Goal: Transaction & Acquisition: Purchase product/service

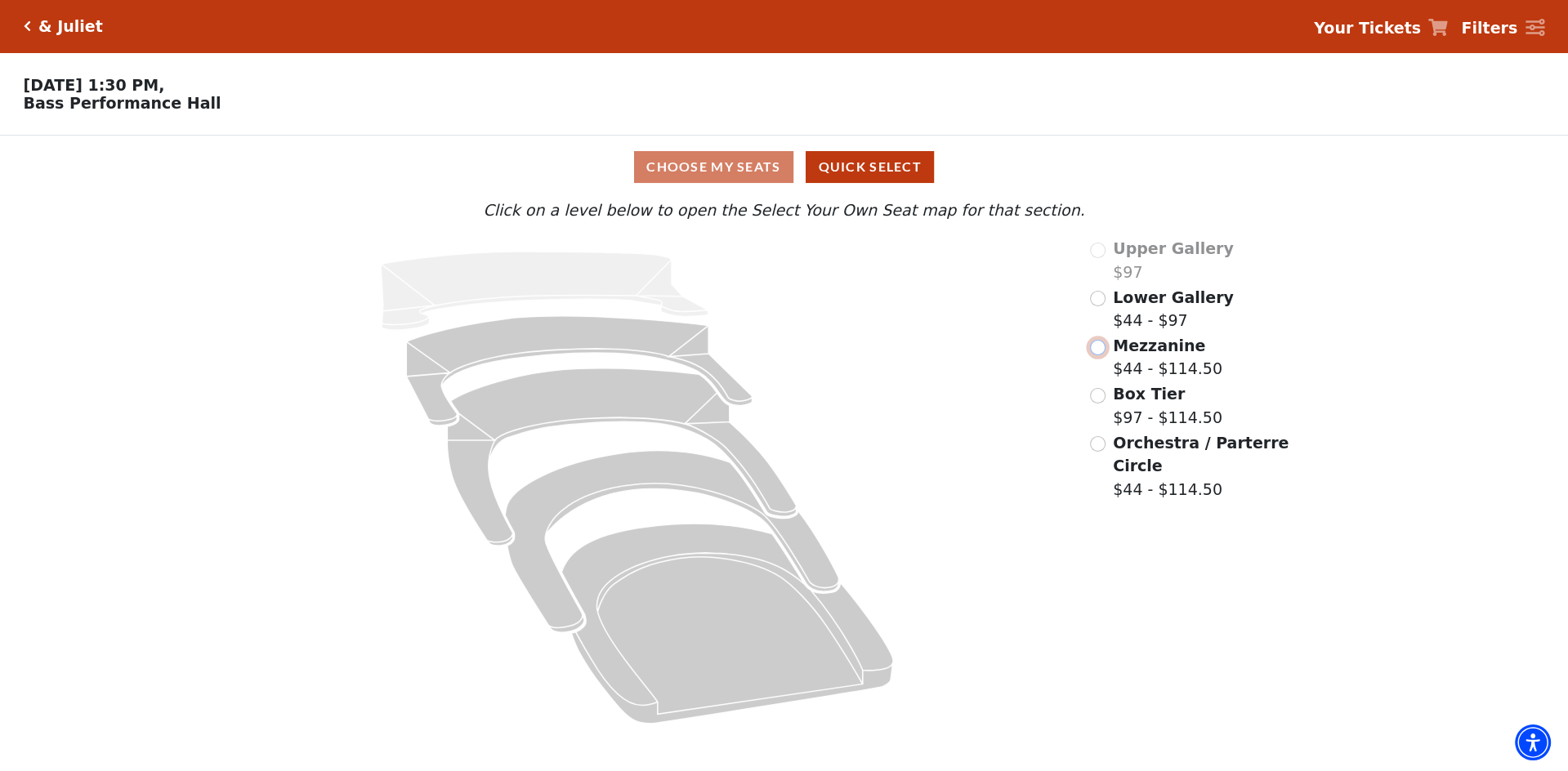
click at [1093, 349] on input "Mezzanine$44 - $114.50\a" at bounding box center [1098, 348] width 16 height 16
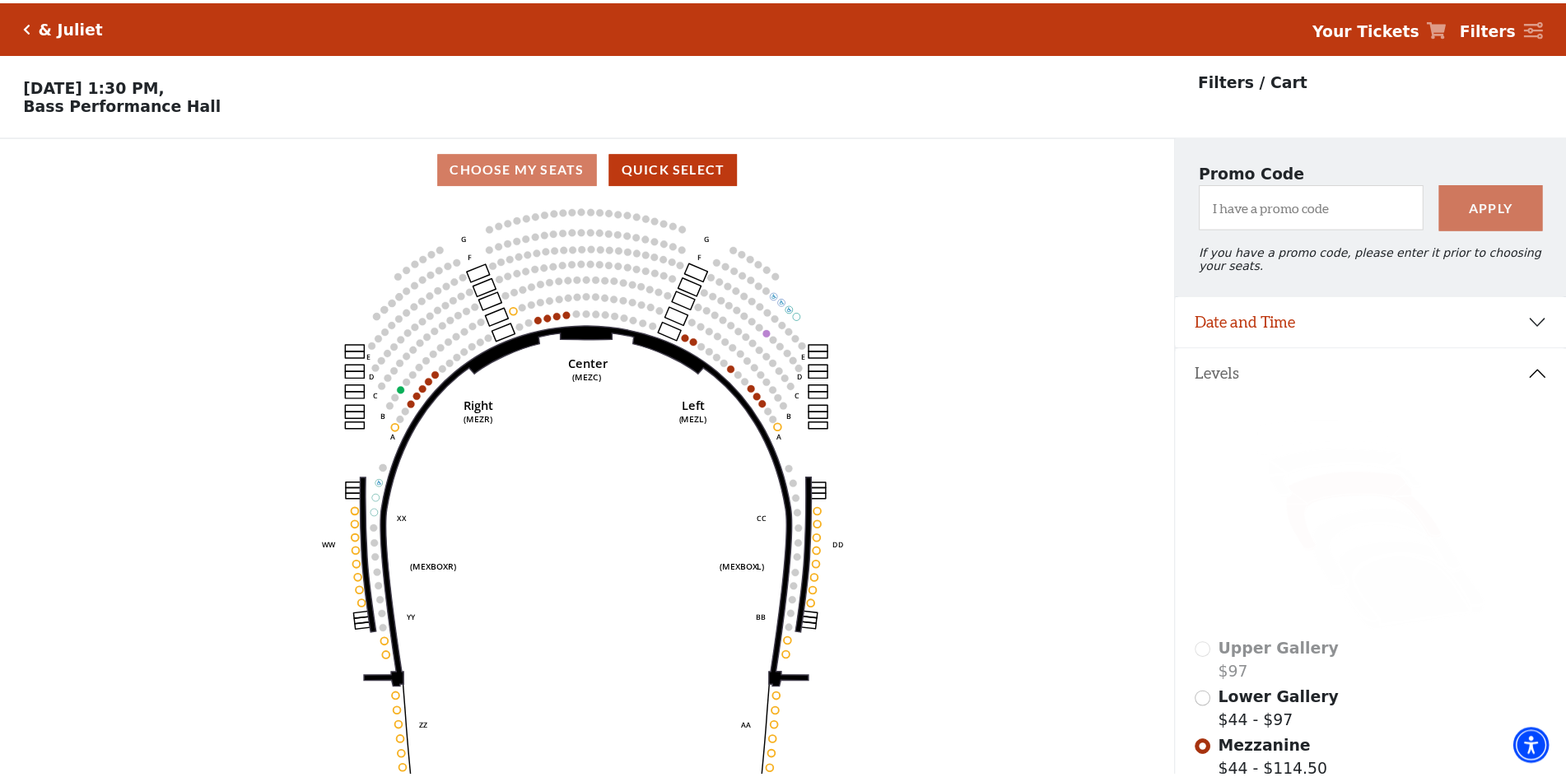
scroll to position [75, 0]
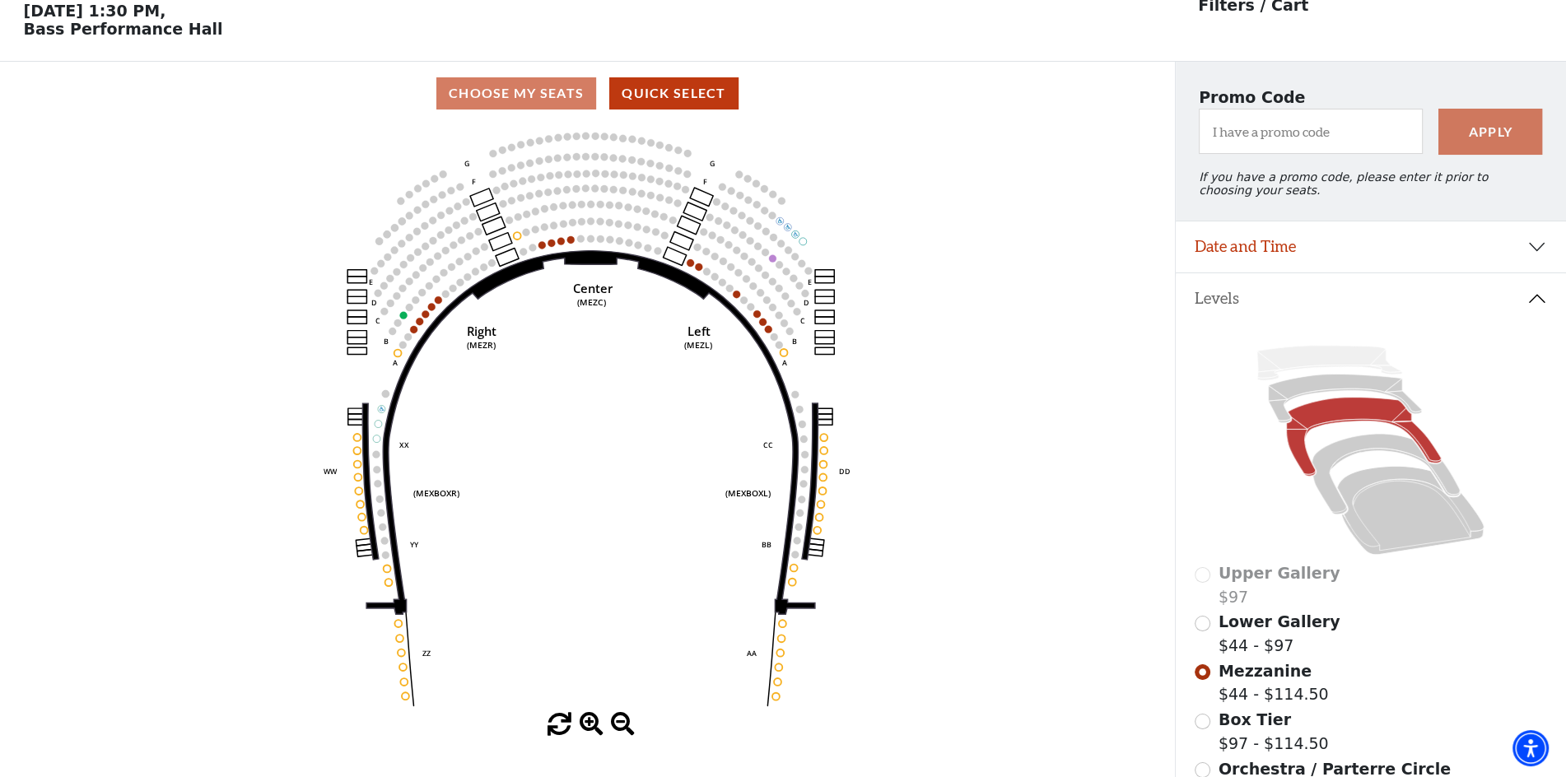
click at [440, 304] on circle at bounding box center [438, 299] width 7 height 7
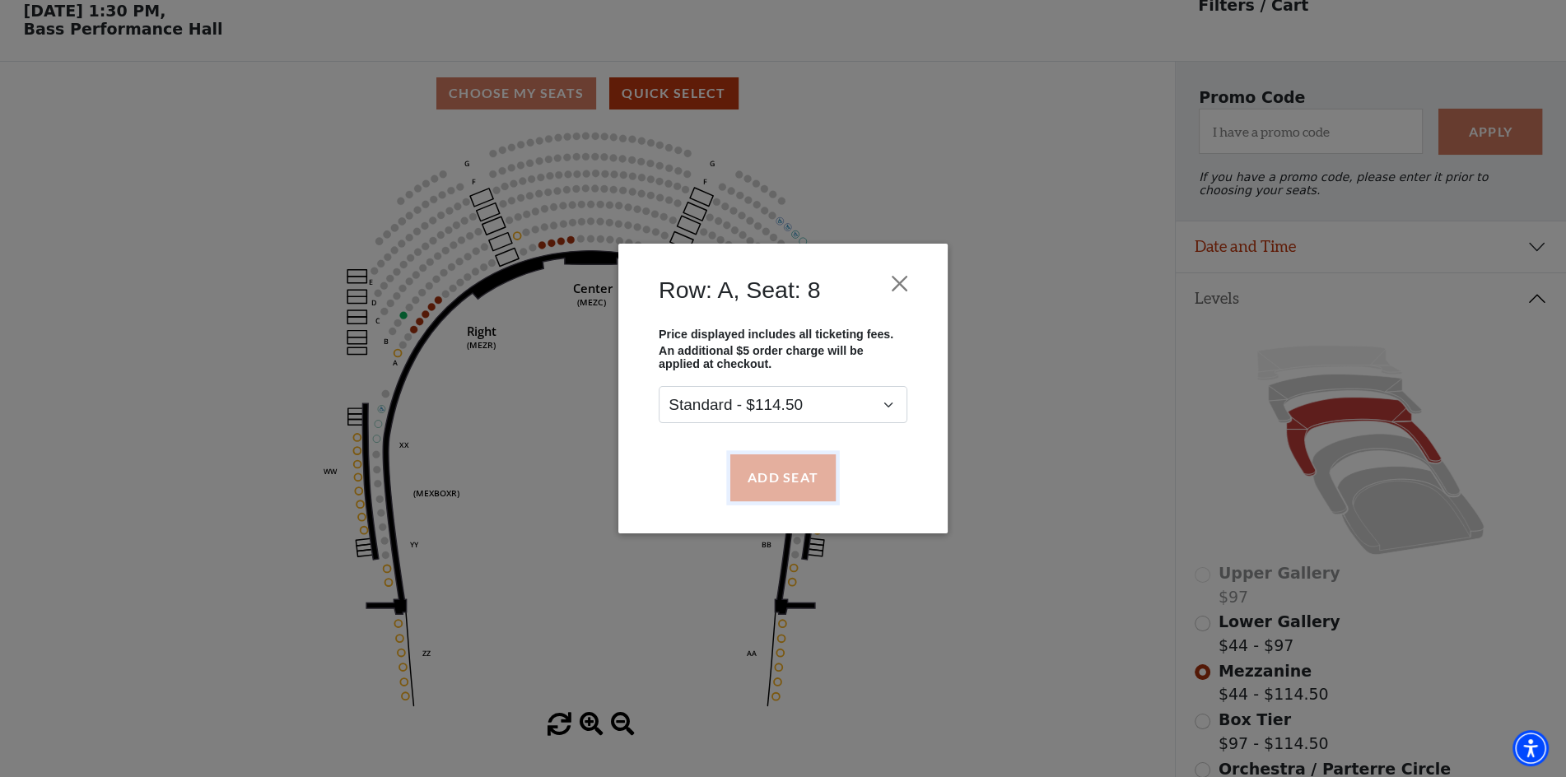
click at [771, 469] on button "Add Seat" at bounding box center [782, 477] width 105 height 46
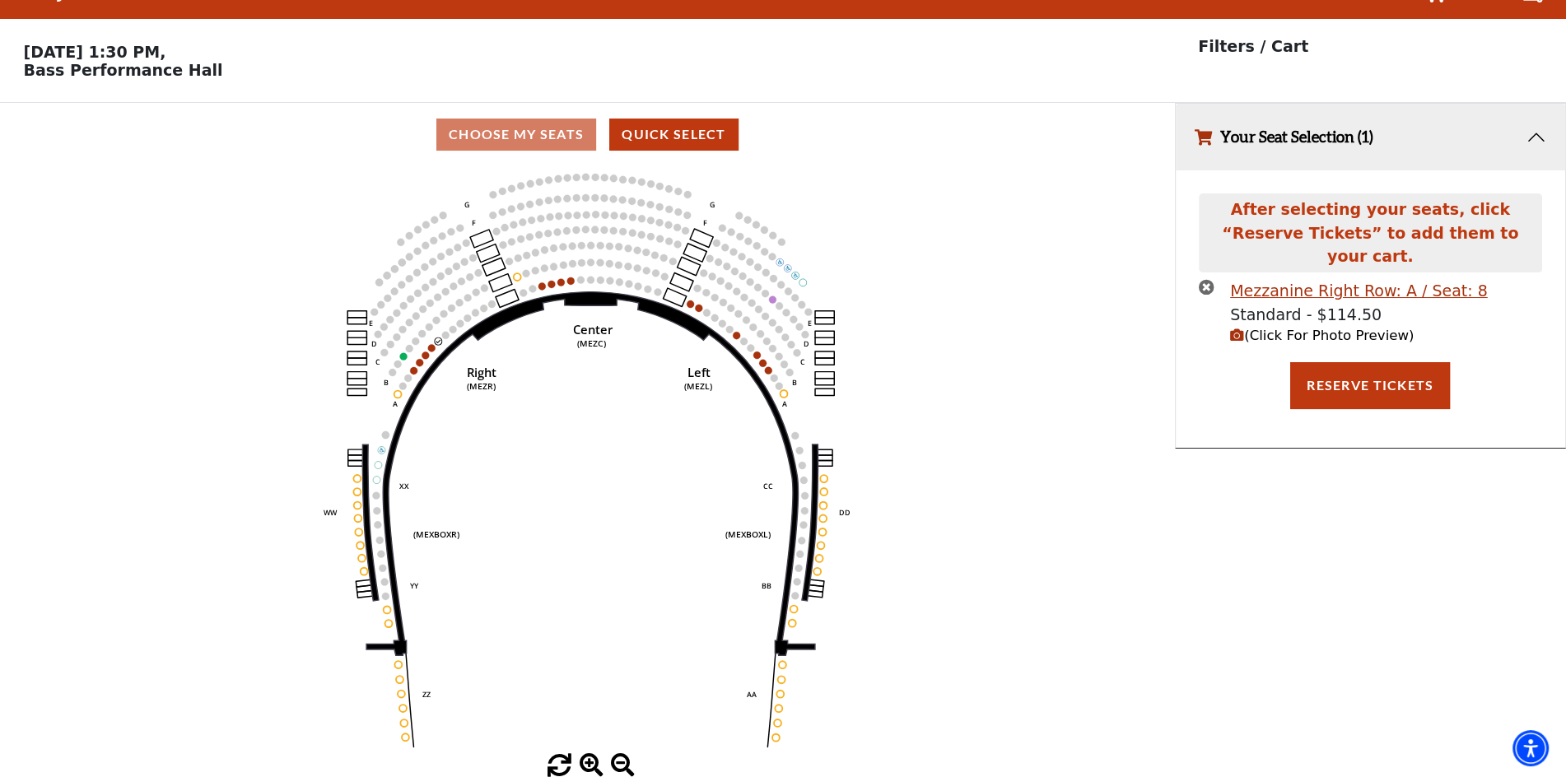
scroll to position [0, 0]
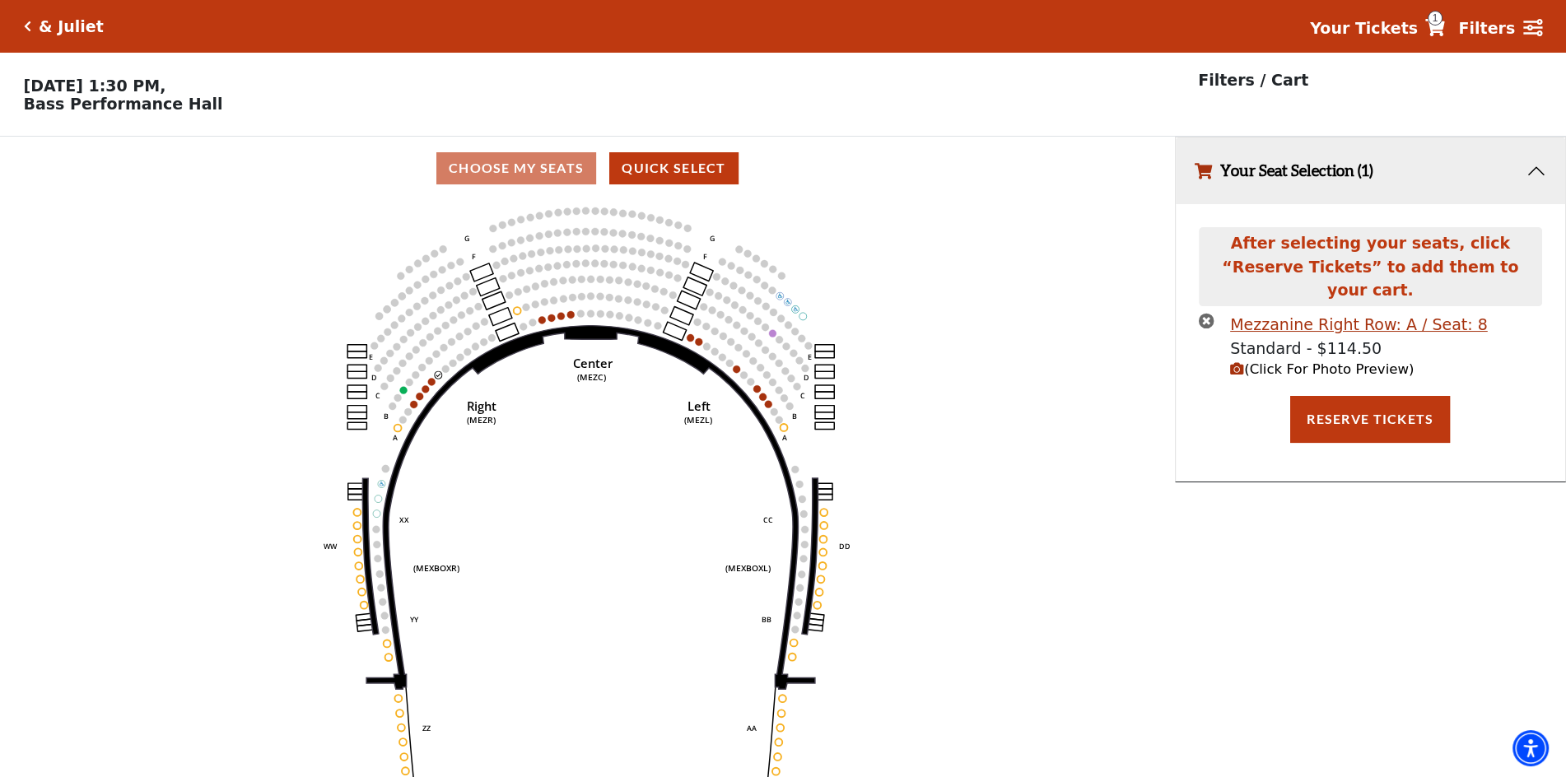
click at [432, 385] on circle at bounding box center [431, 381] width 7 height 7
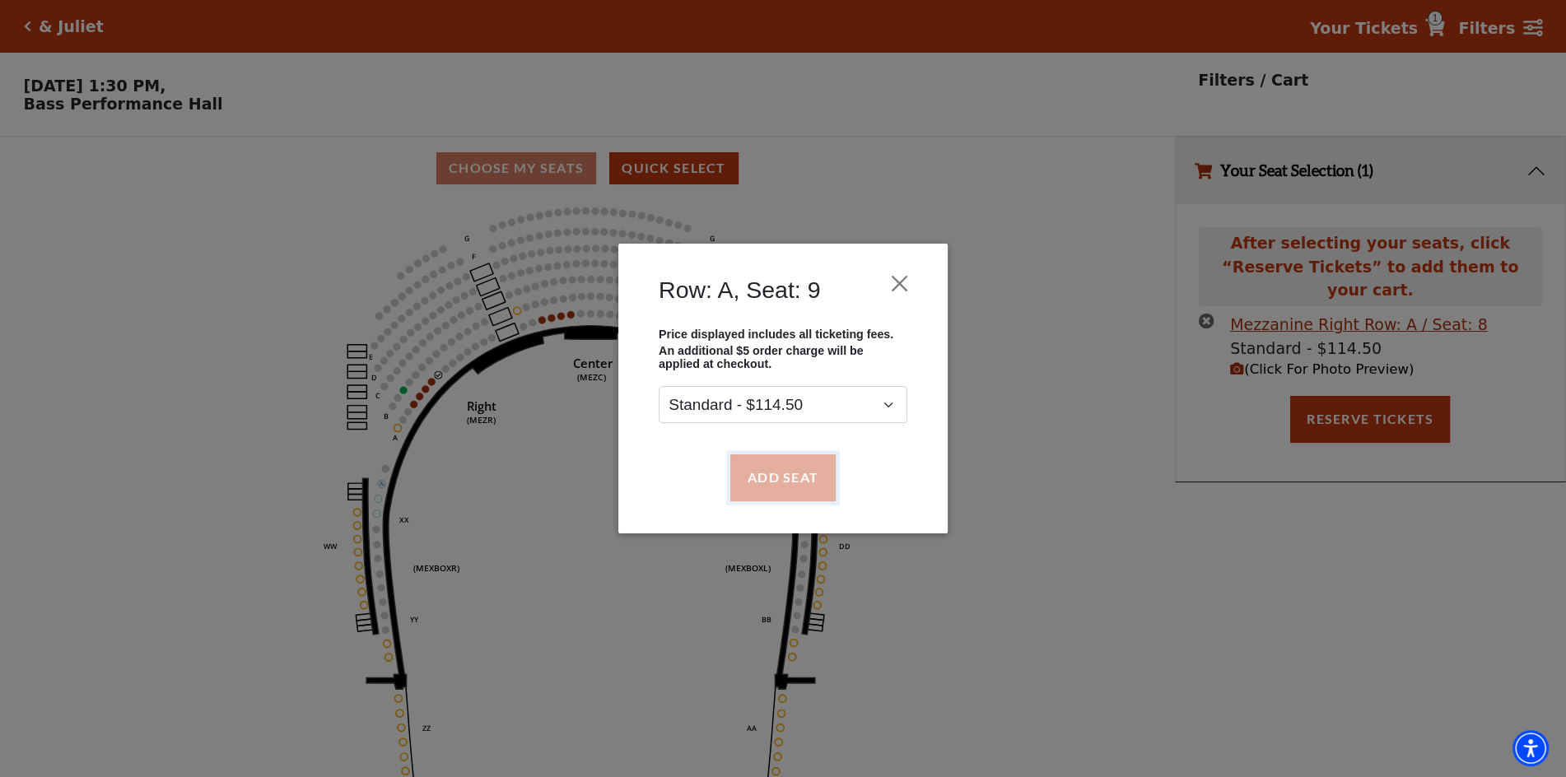
click at [772, 486] on button "Add Seat" at bounding box center [782, 477] width 105 height 46
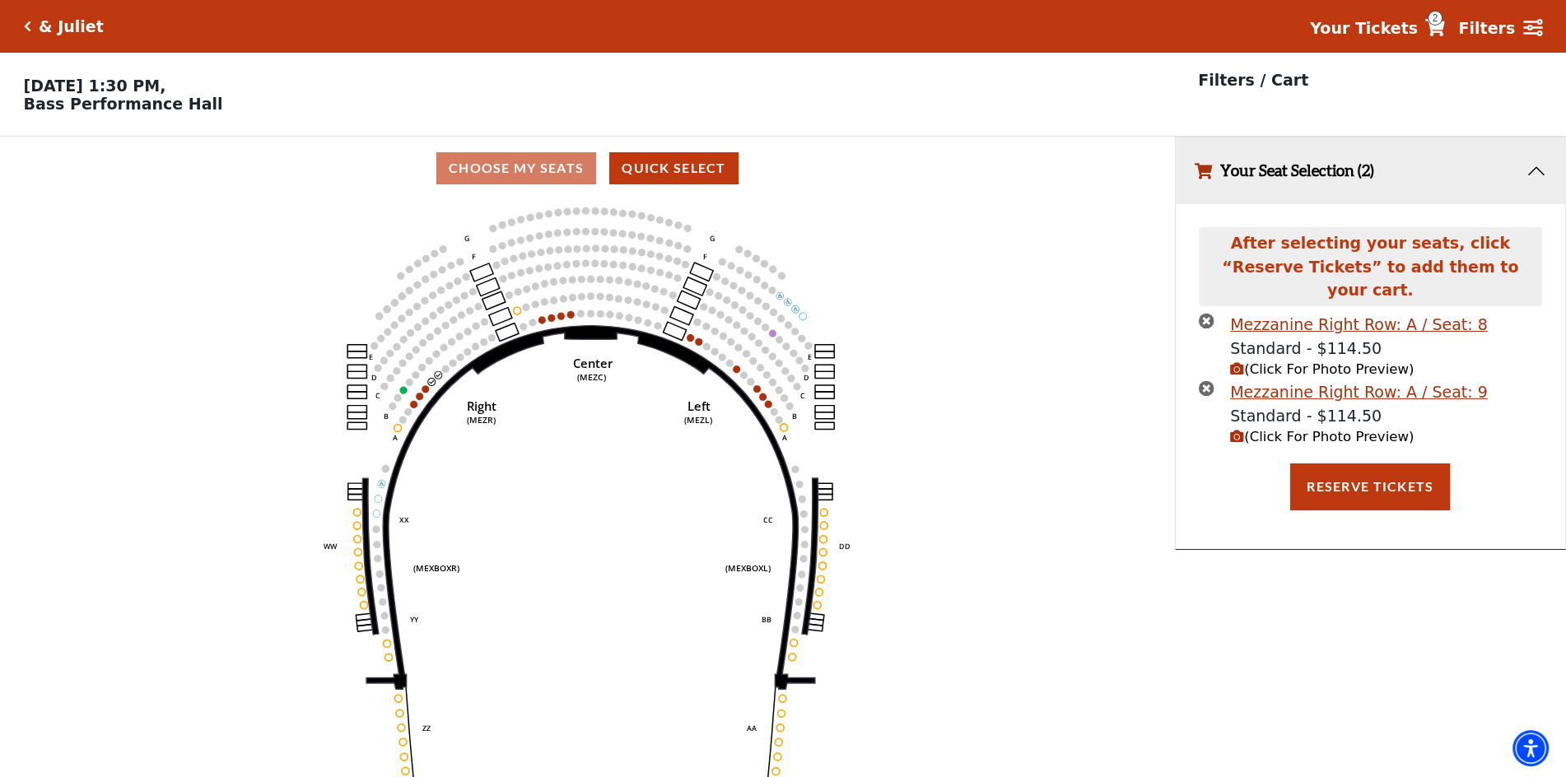
click at [426, 393] on circle at bounding box center [425, 388] width 7 height 7
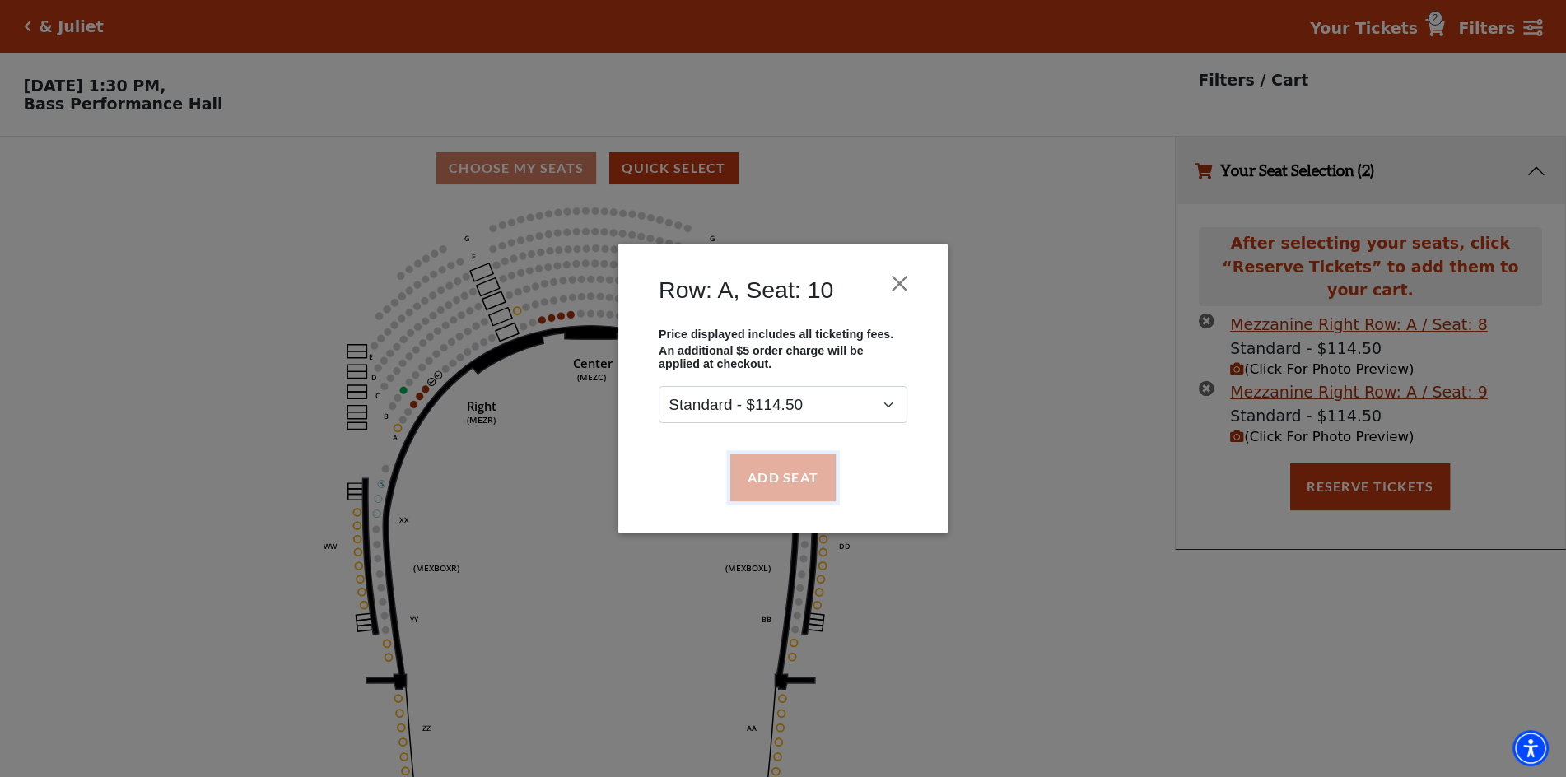
click at [765, 468] on button "Add Seat" at bounding box center [782, 477] width 105 height 46
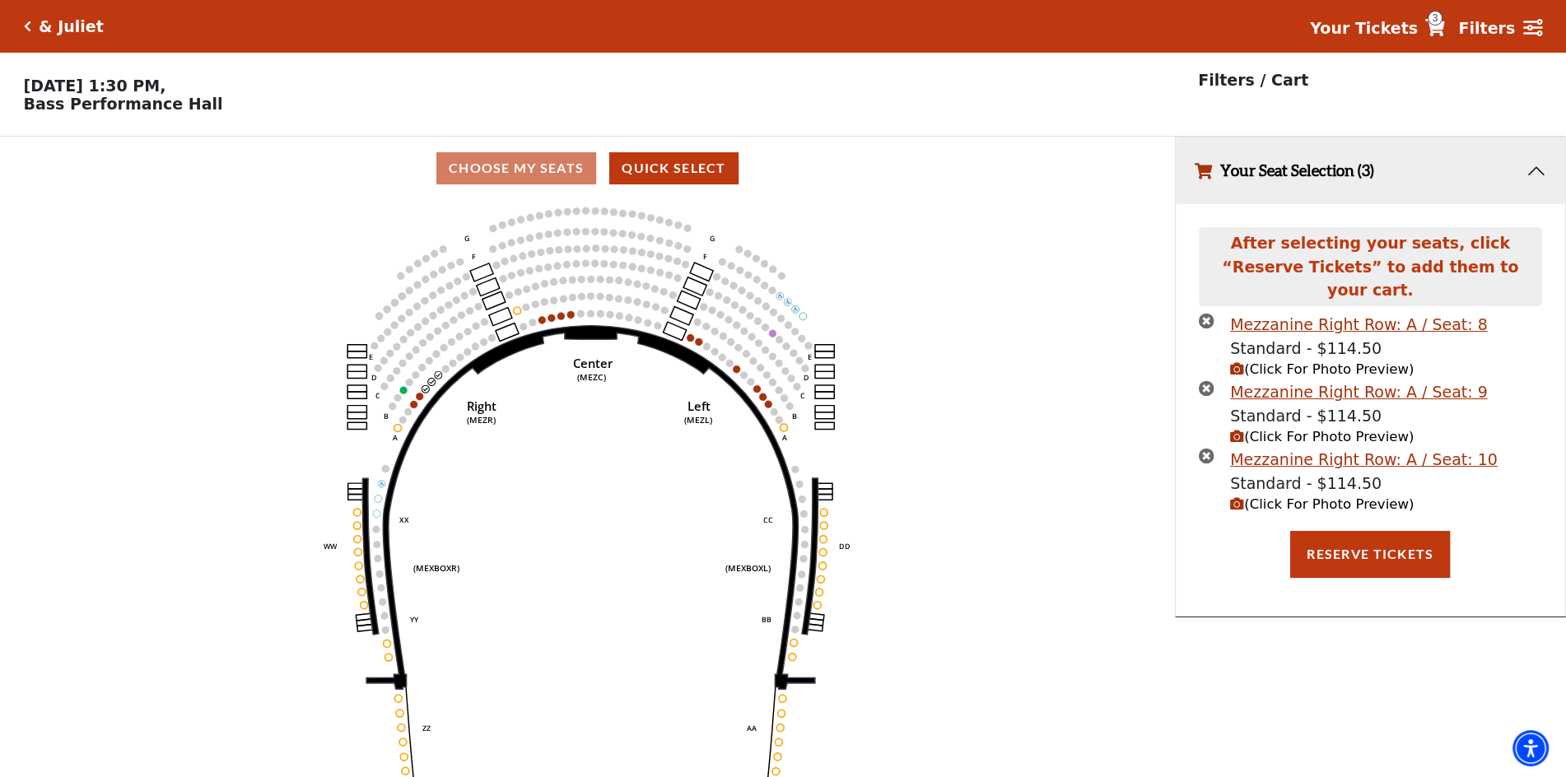
click at [417, 400] on circle at bounding box center [420, 396] width 7 height 7
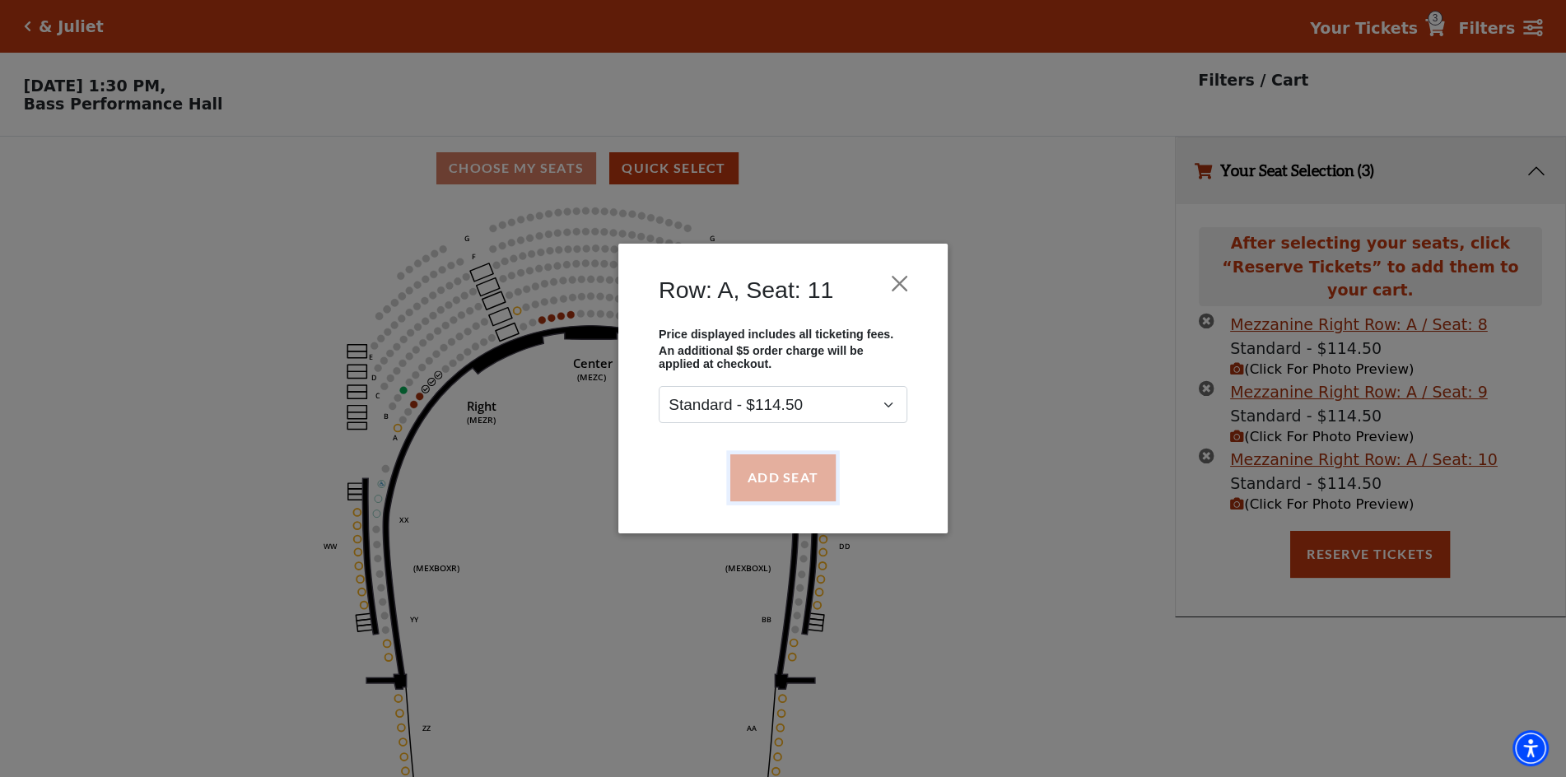
click at [785, 466] on button "Add Seat" at bounding box center [782, 477] width 105 height 46
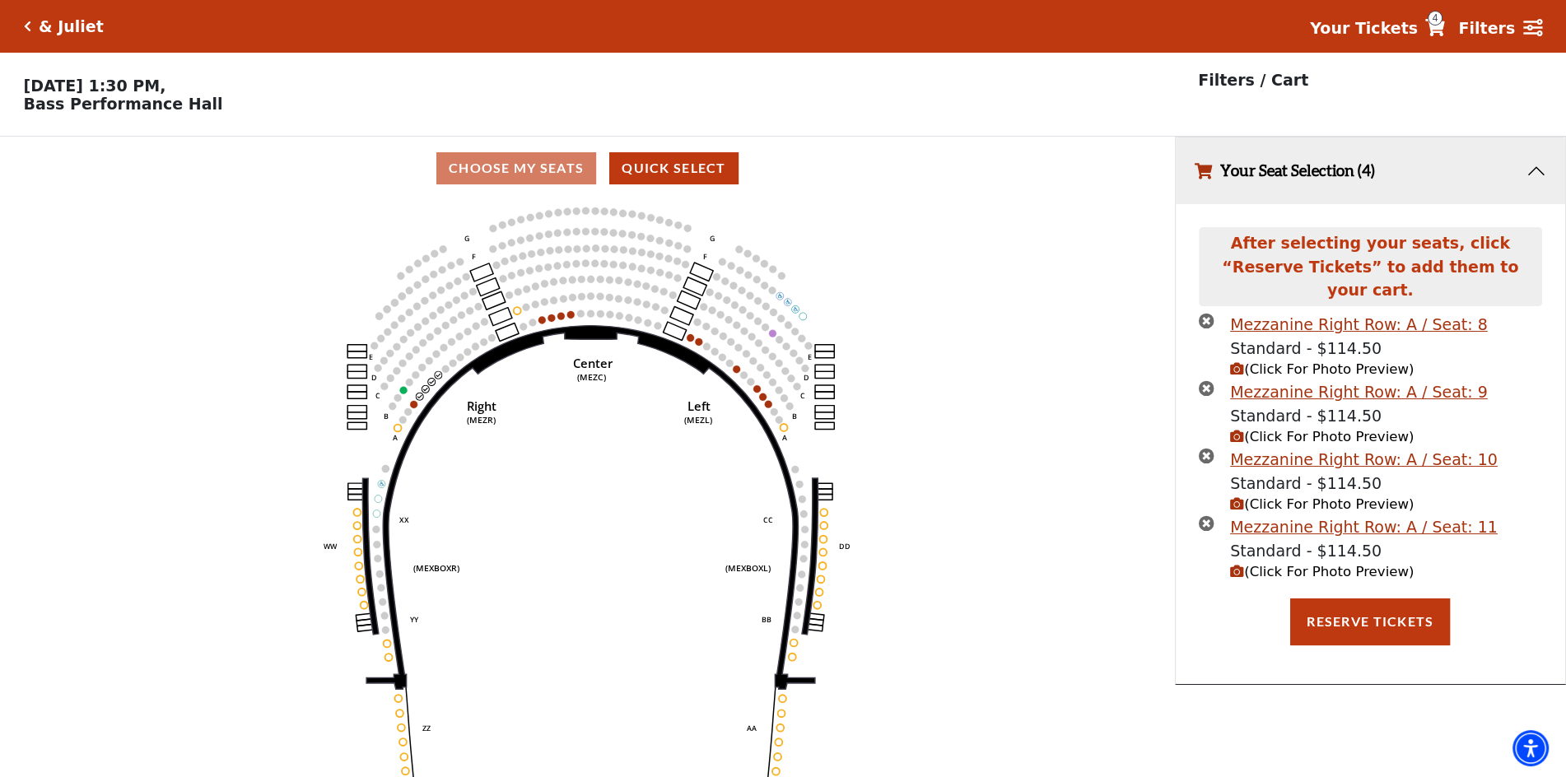
click at [412, 408] on circle at bounding box center [413, 404] width 7 height 7
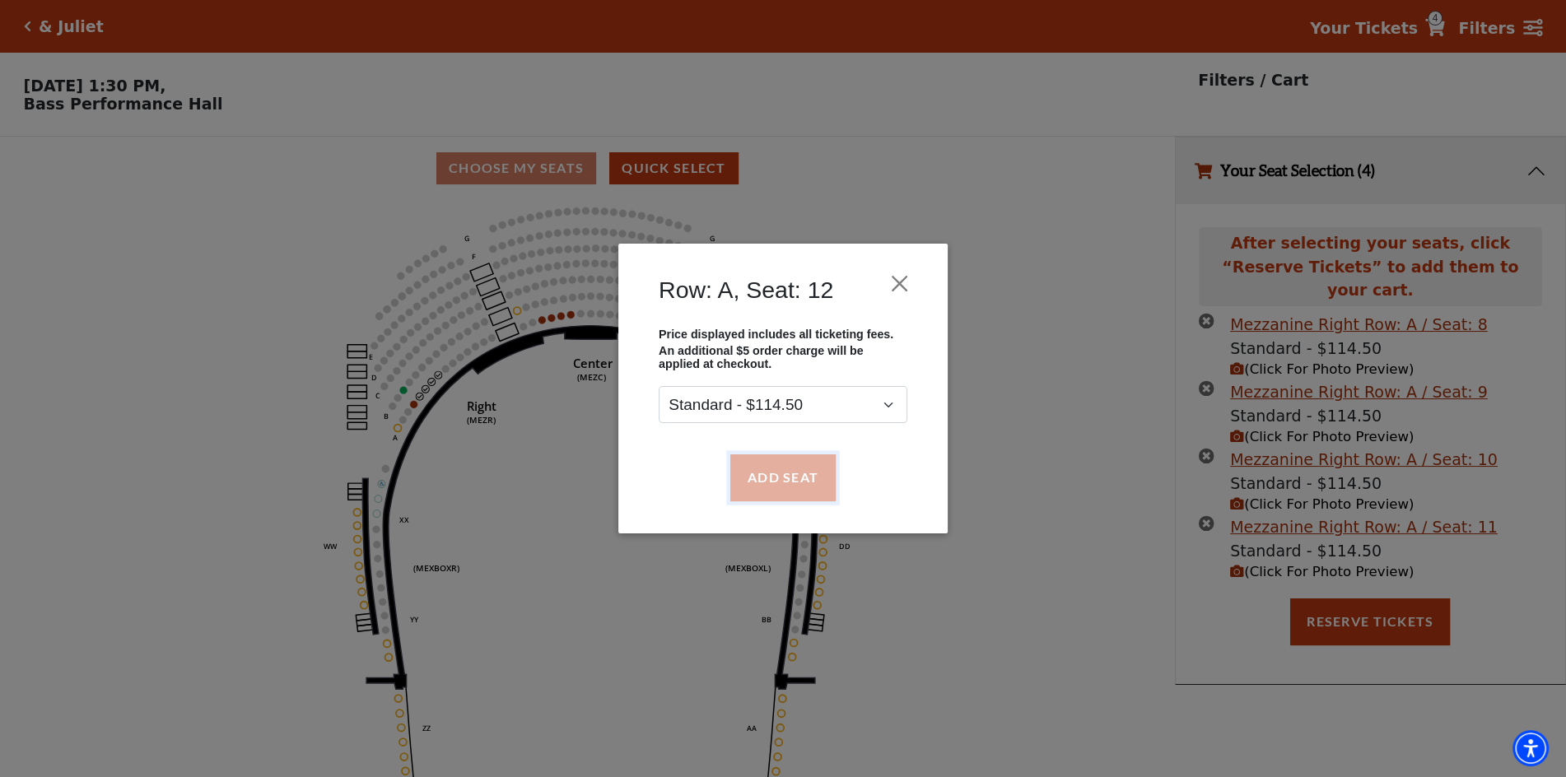
click at [787, 486] on button "Add Seat" at bounding box center [782, 477] width 105 height 46
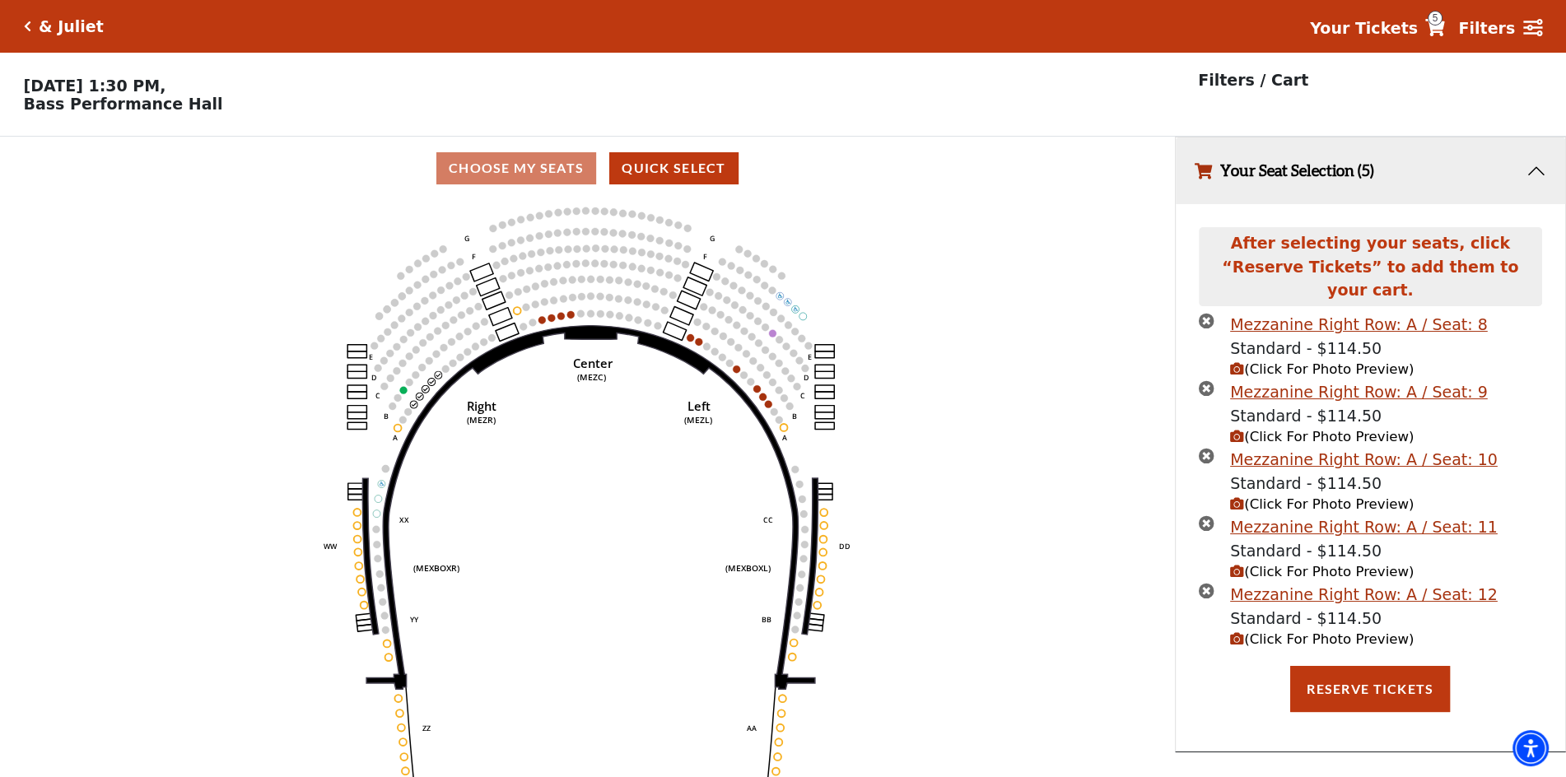
drag, startPoint x: 20, startPoint y: 81, endPoint x: 182, endPoint y: 117, distance: 166.2
click at [182, 113] on p "Thursday, November 13 at 1:30 PM, Bass Performance Hall" at bounding box center [587, 95] width 1175 height 36
copy p "Thursday, November 13 at 1:30 PM, Bass Performance Hall"
click at [1419, 673] on button "Reserve Tickets" at bounding box center [1370, 689] width 160 height 46
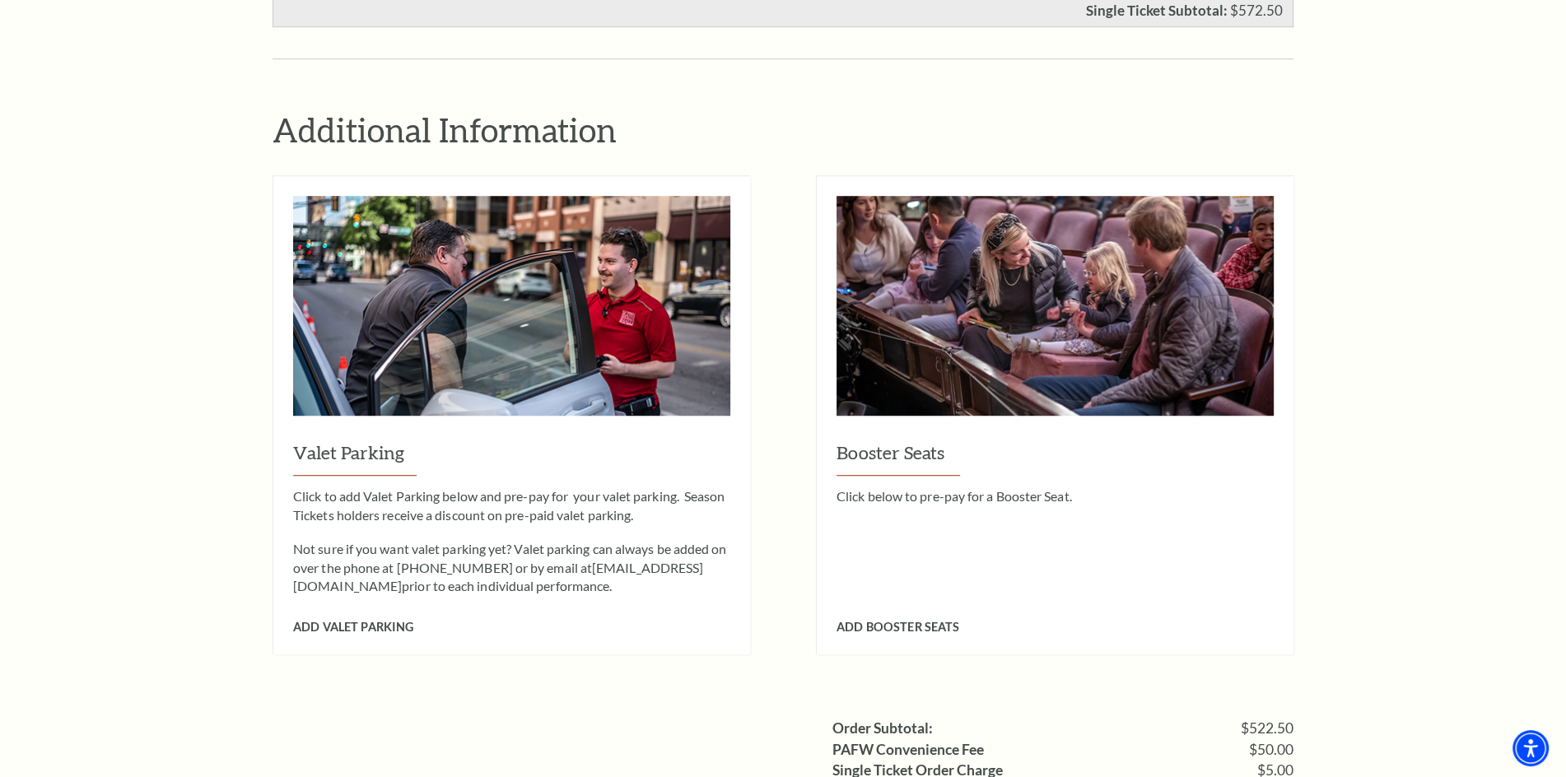
scroll to position [1480, 0]
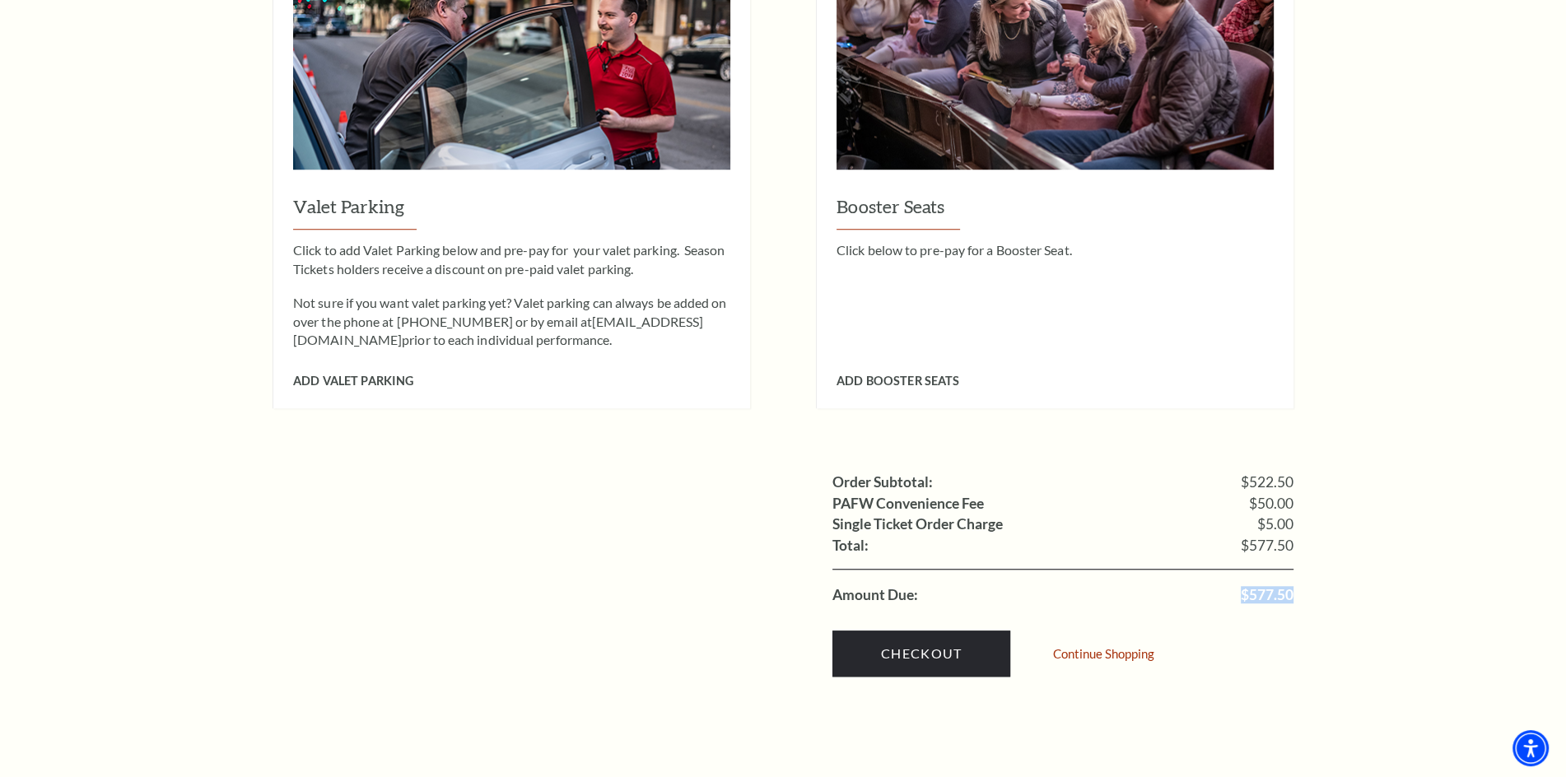
drag, startPoint x: 1242, startPoint y: 564, endPoint x: 1301, endPoint y: 564, distance: 59.3
copy span "$577.50"
click at [936, 631] on link "Checkout" at bounding box center [921, 654] width 178 height 46
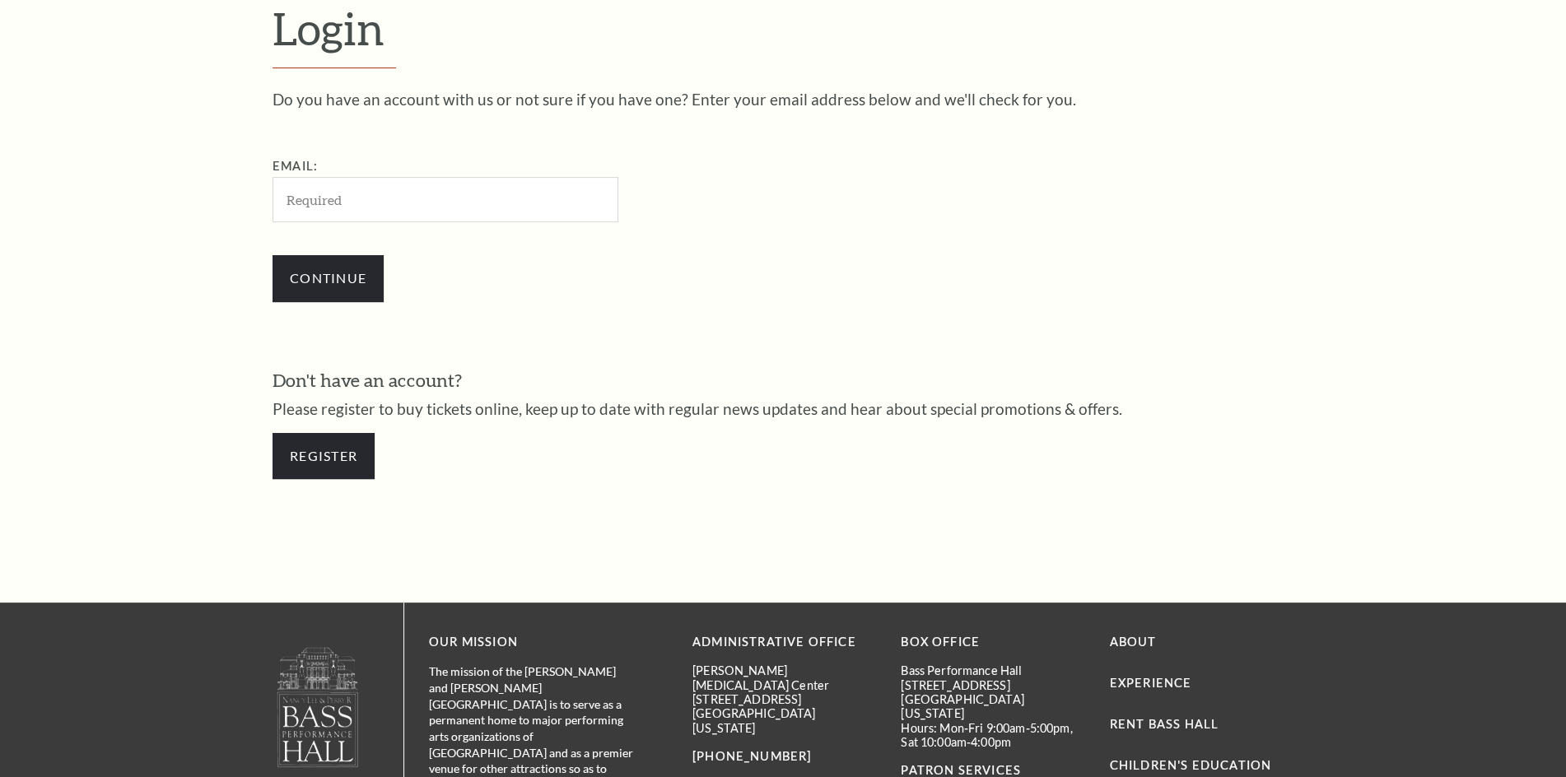
scroll to position [549, 0]
click at [332, 456] on link "Register" at bounding box center [324, 456] width 102 height 46
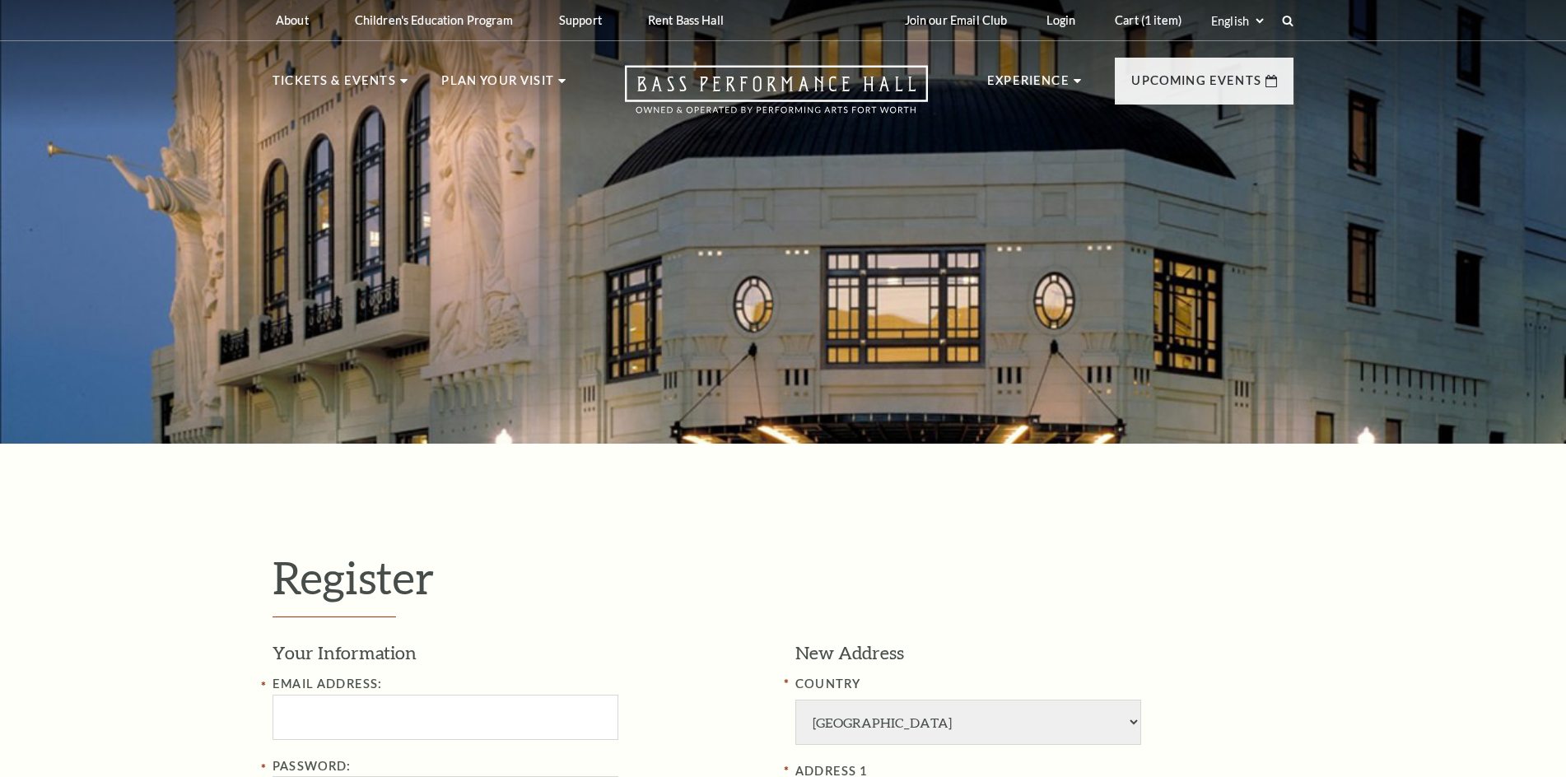
select select "1"
select select "TX"
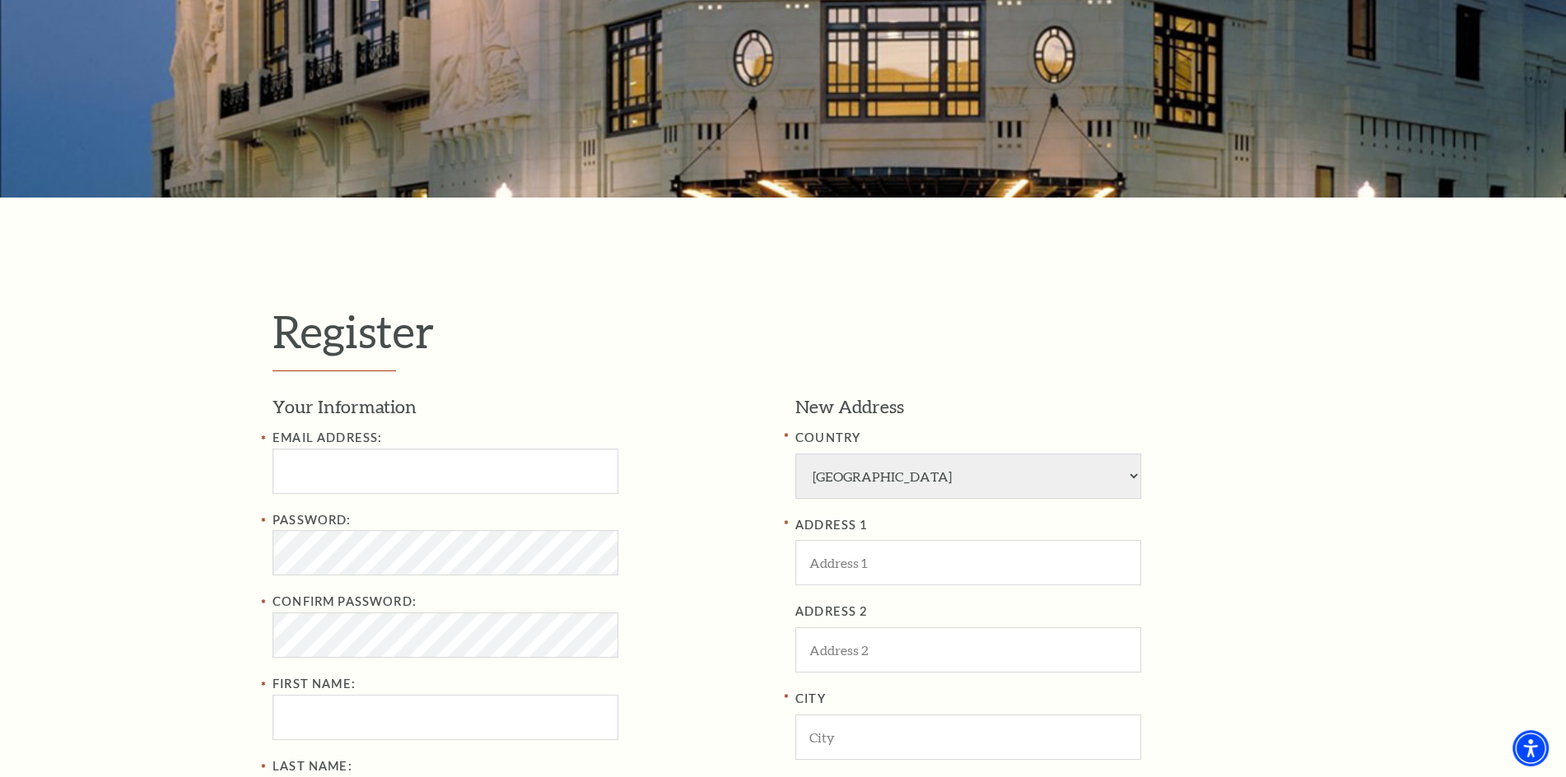
scroll to position [329, 0]
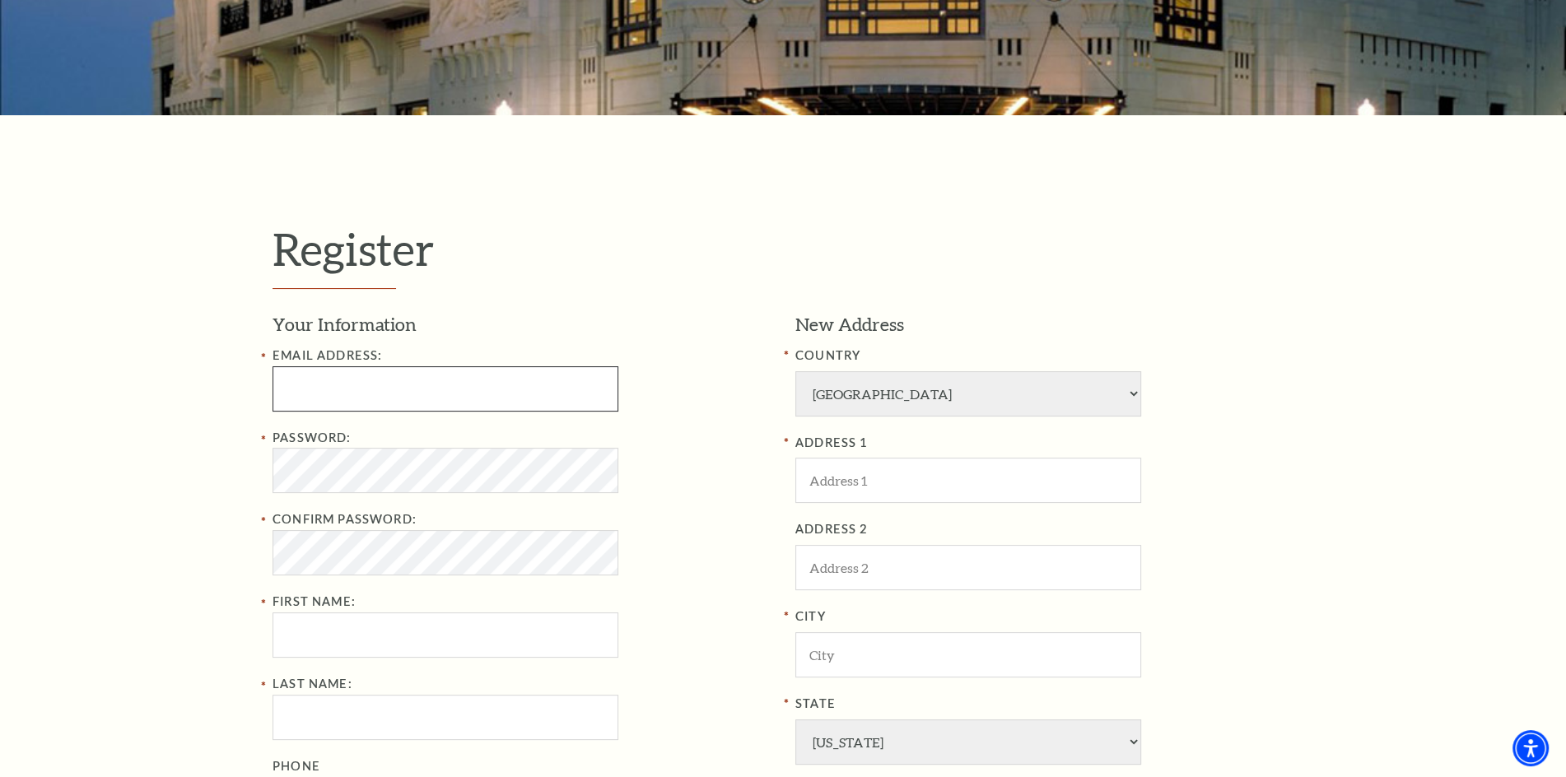
click at [410, 393] on input "Email Address:" at bounding box center [446, 388] width 346 height 45
paste input "thirdtimenovember@hotmail.com"
type input "thirdtimenovember@hotmail.com"
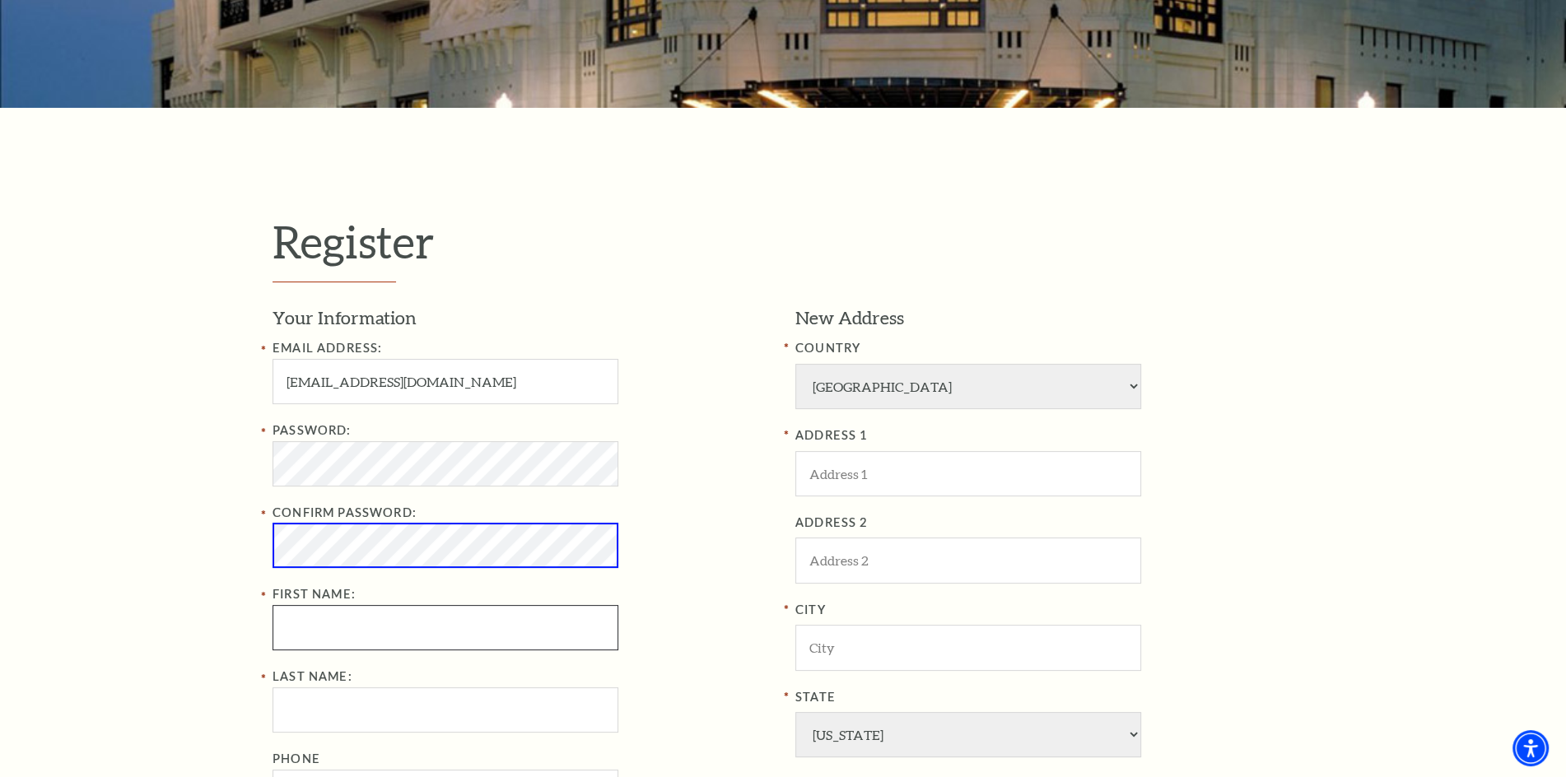
click at [496, 625] on div "Password: Confirm Password: First Name:" at bounding box center [522, 536] width 498 height 231
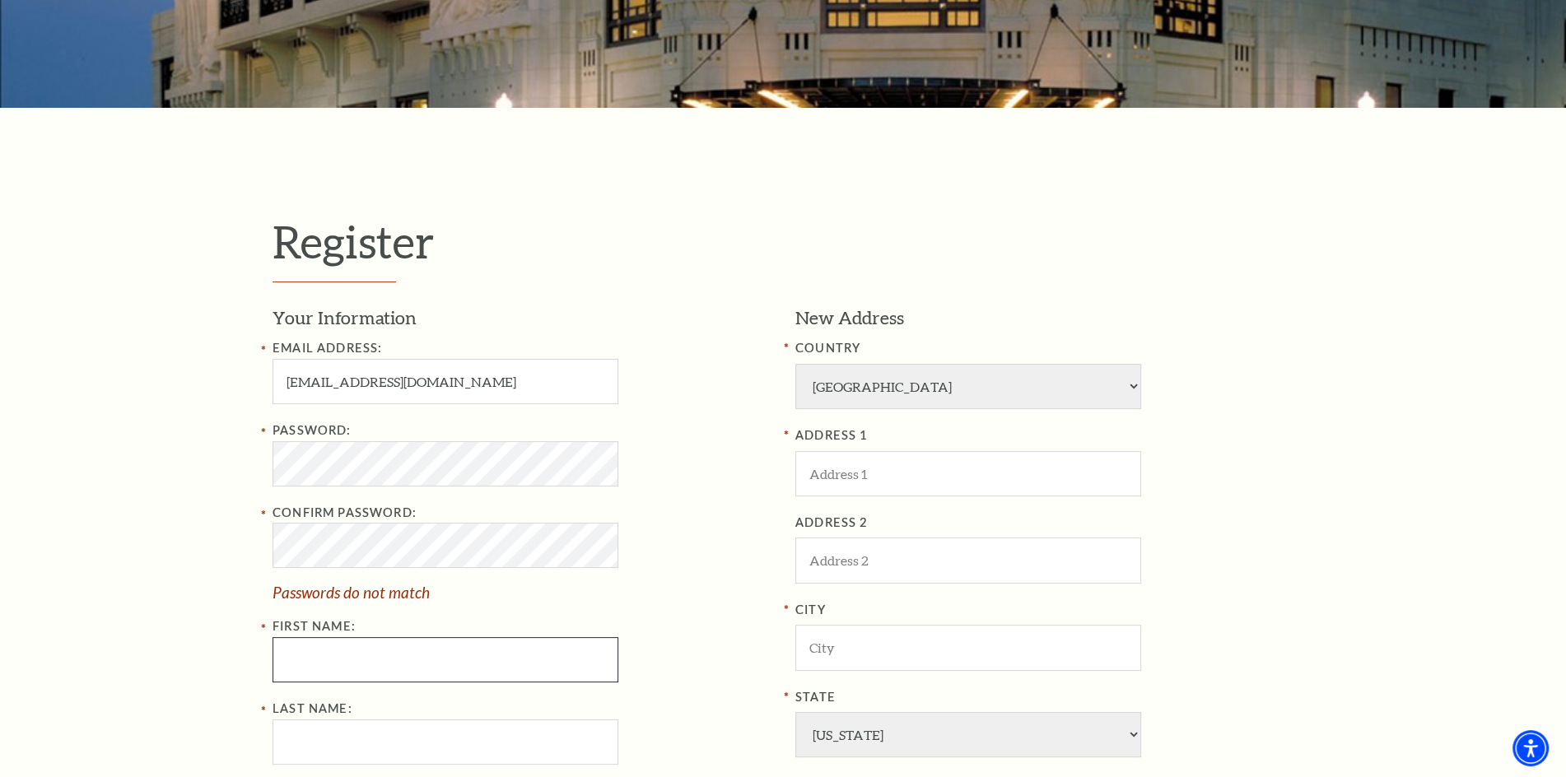
click at [342, 668] on input "First Name:" at bounding box center [446, 659] width 346 height 45
type input "Lorraine"
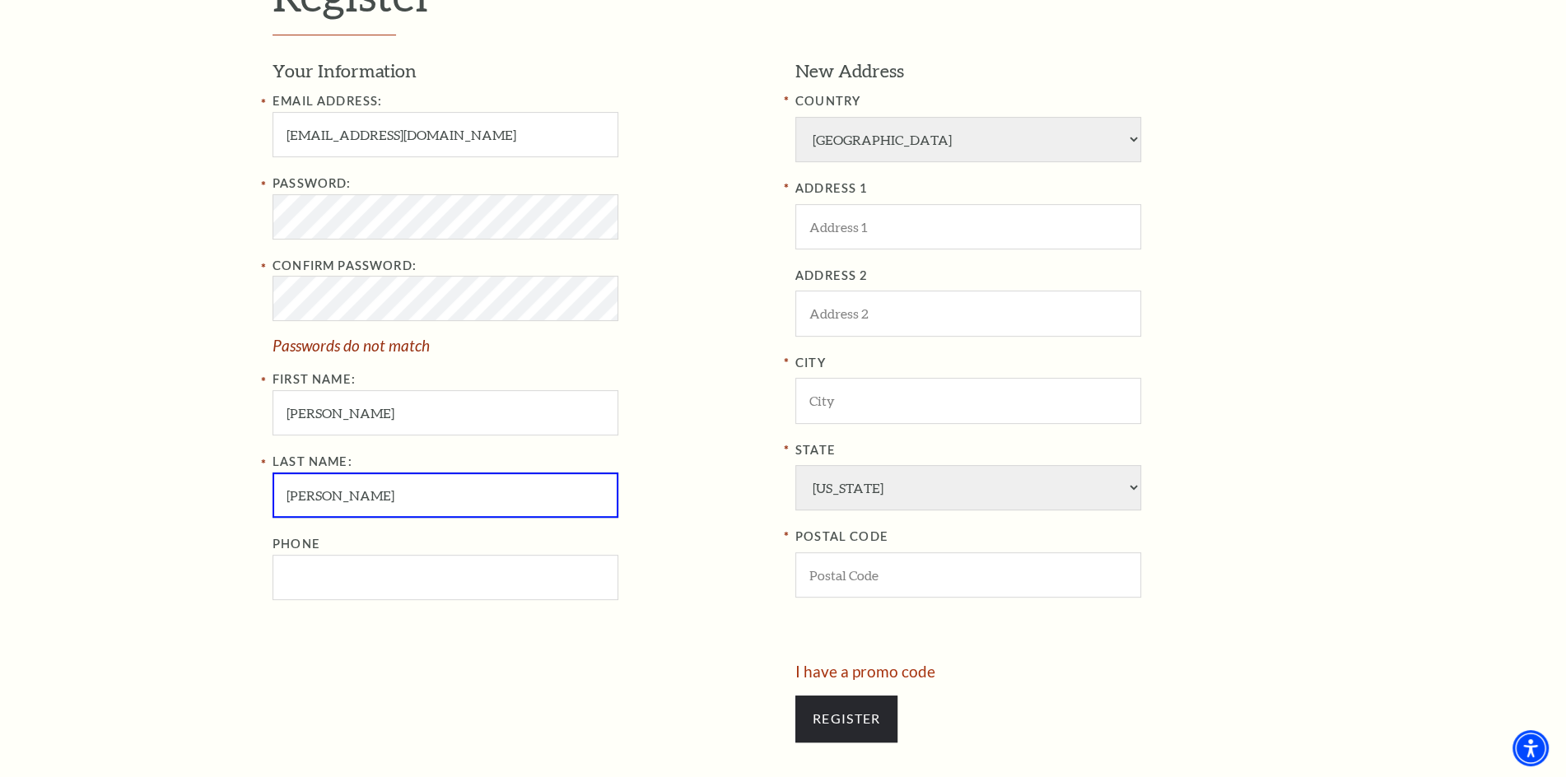
scroll to position [658, 0]
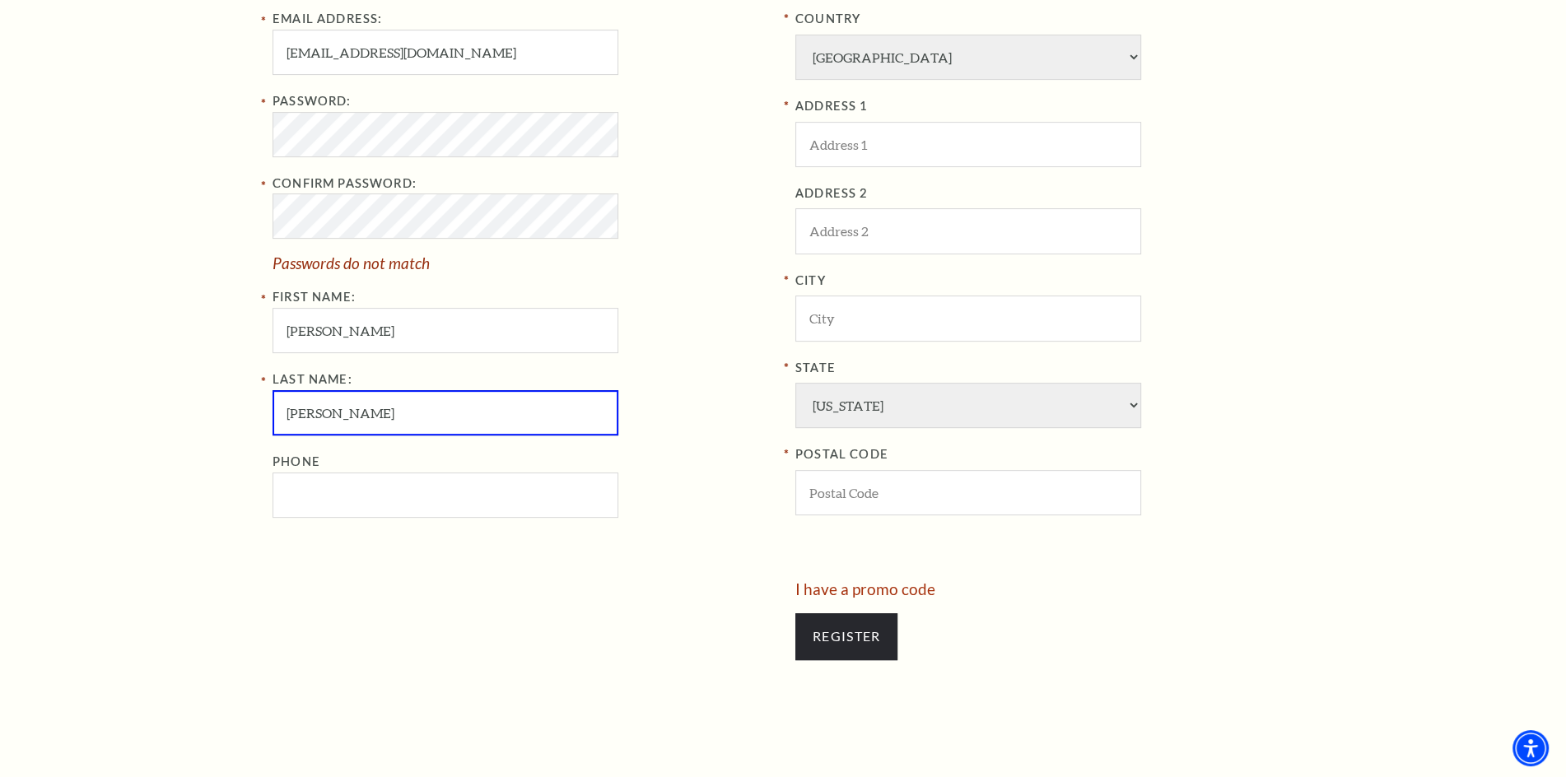
type input "Woodley"
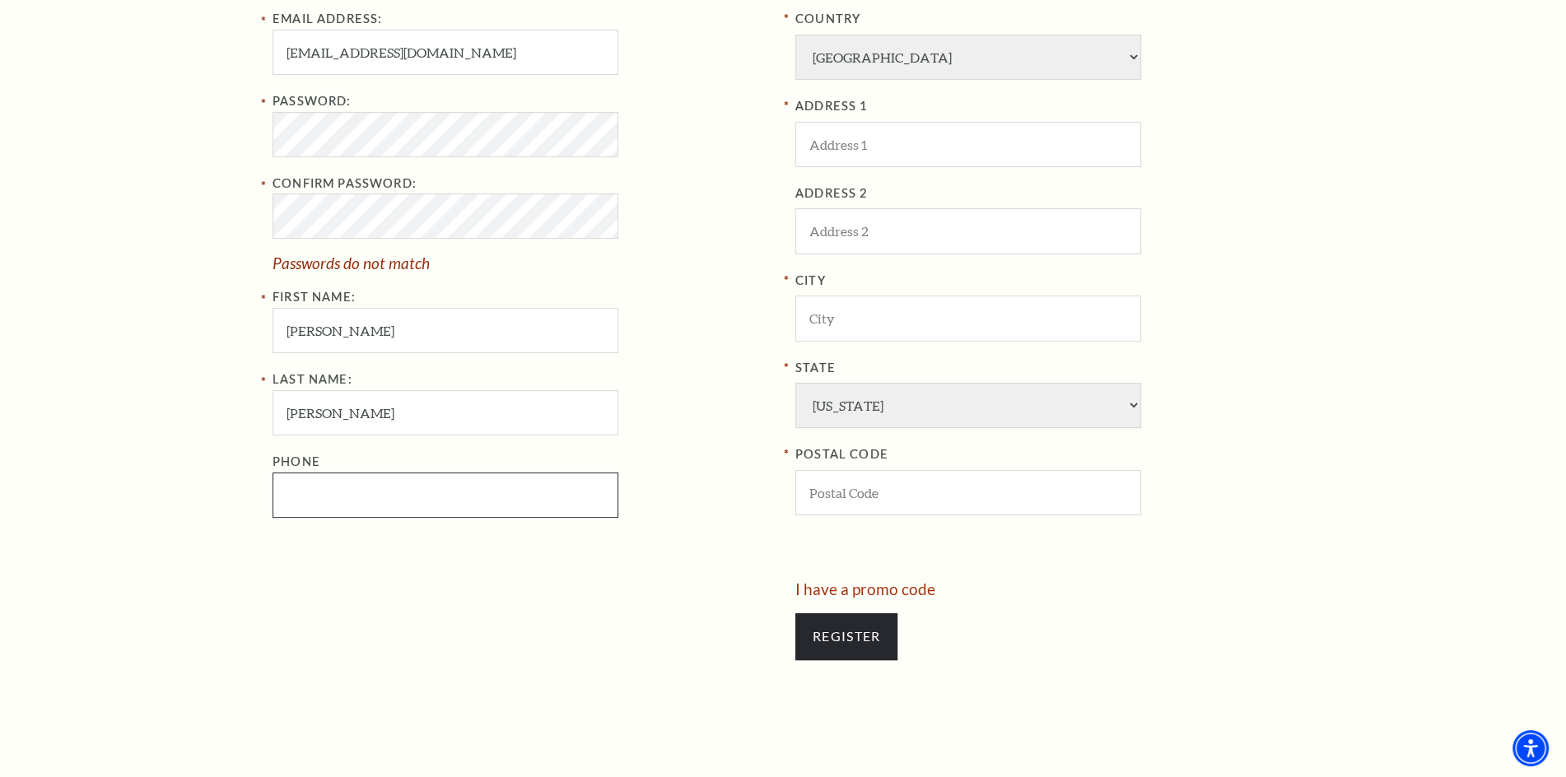
click at [332, 507] on input "Phone" at bounding box center [446, 495] width 346 height 45
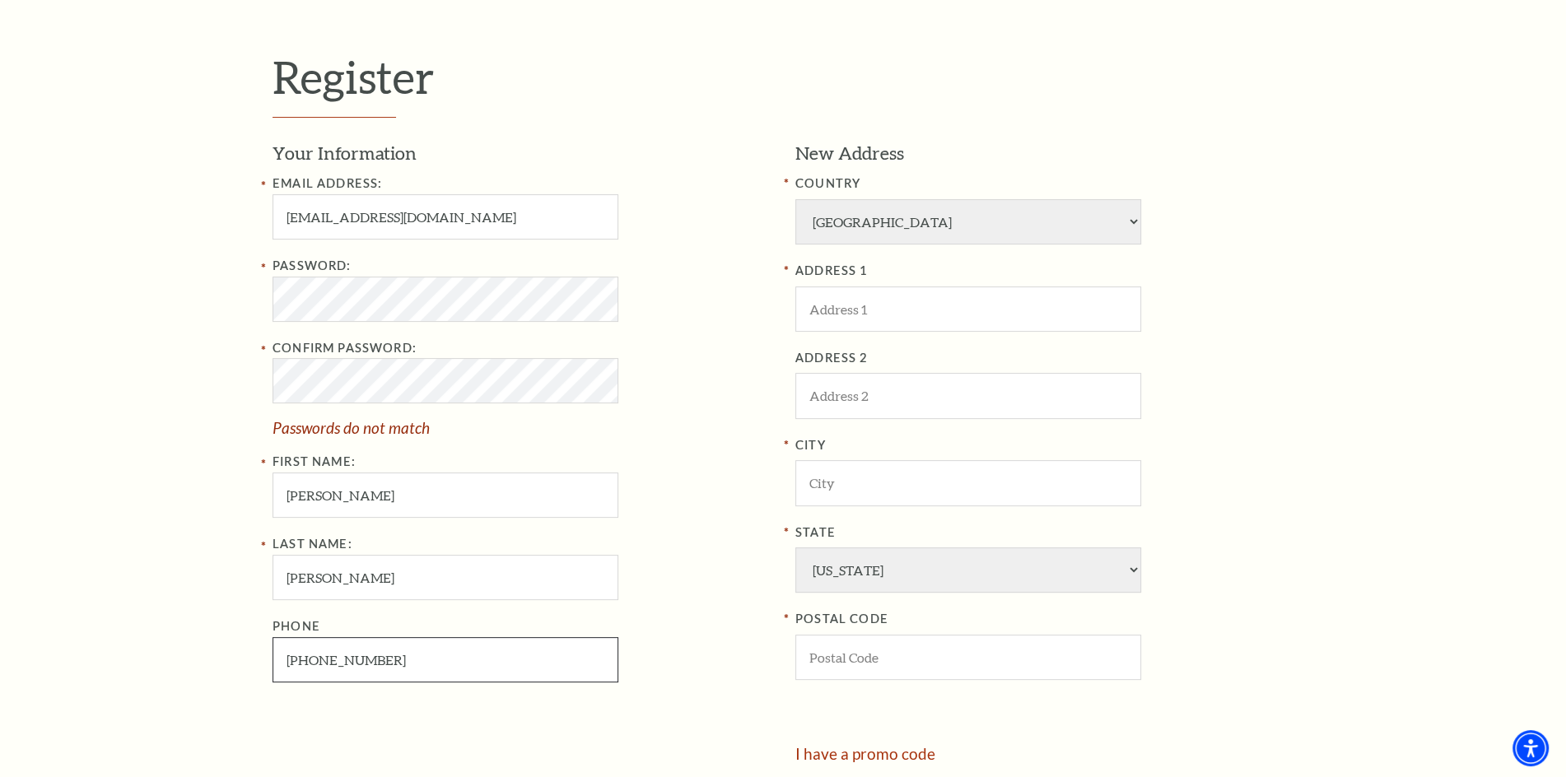
type input "682-917-0316"
click at [979, 311] on input "ADDRESS 1" at bounding box center [968, 309] width 346 height 45
type input "5220 Dillon Cir"
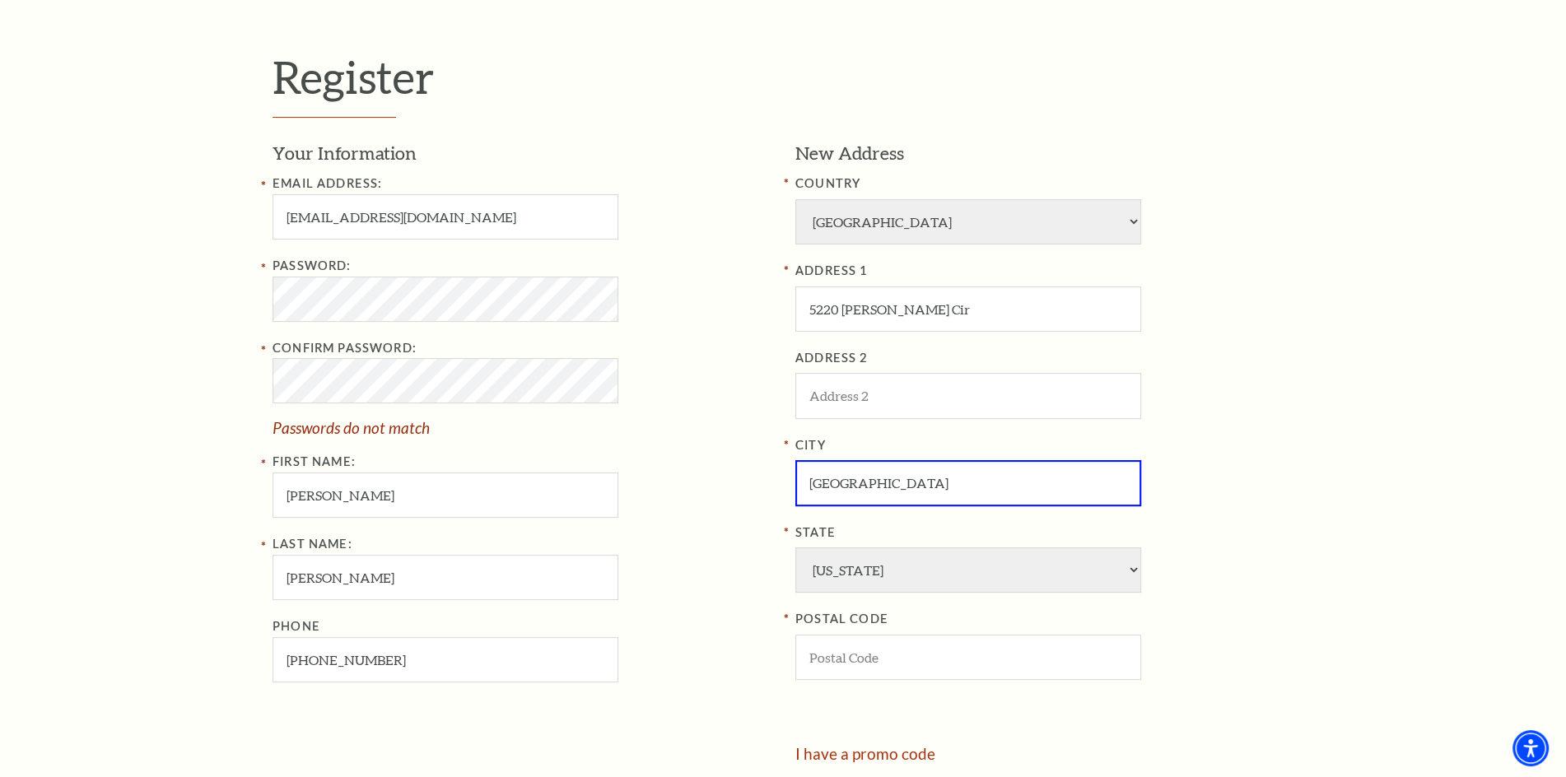
type input "Haltom City"
click at [1014, 654] on input "POSTAL CODE" at bounding box center [968, 657] width 346 height 45
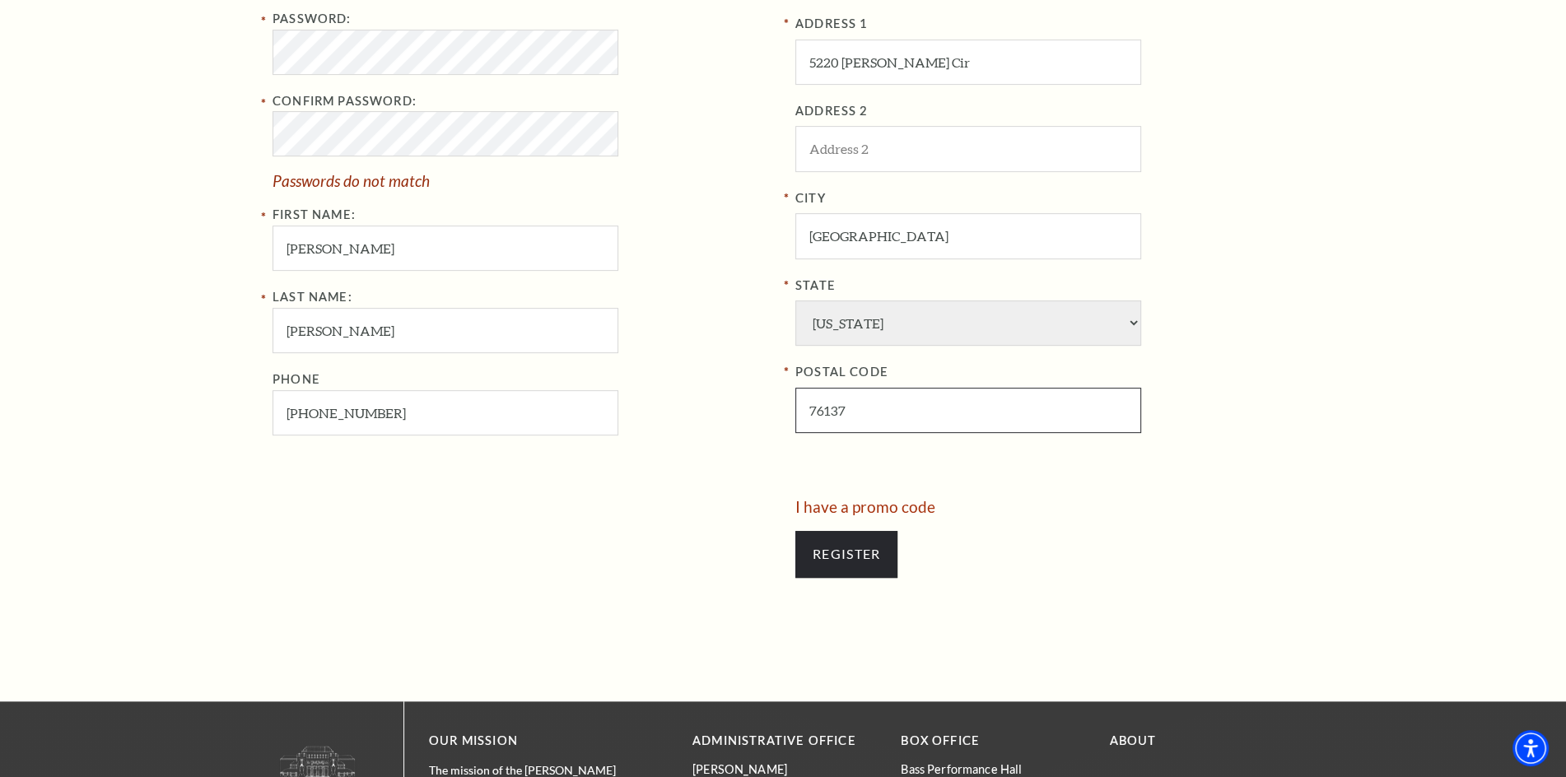
scroll to position [823, 0]
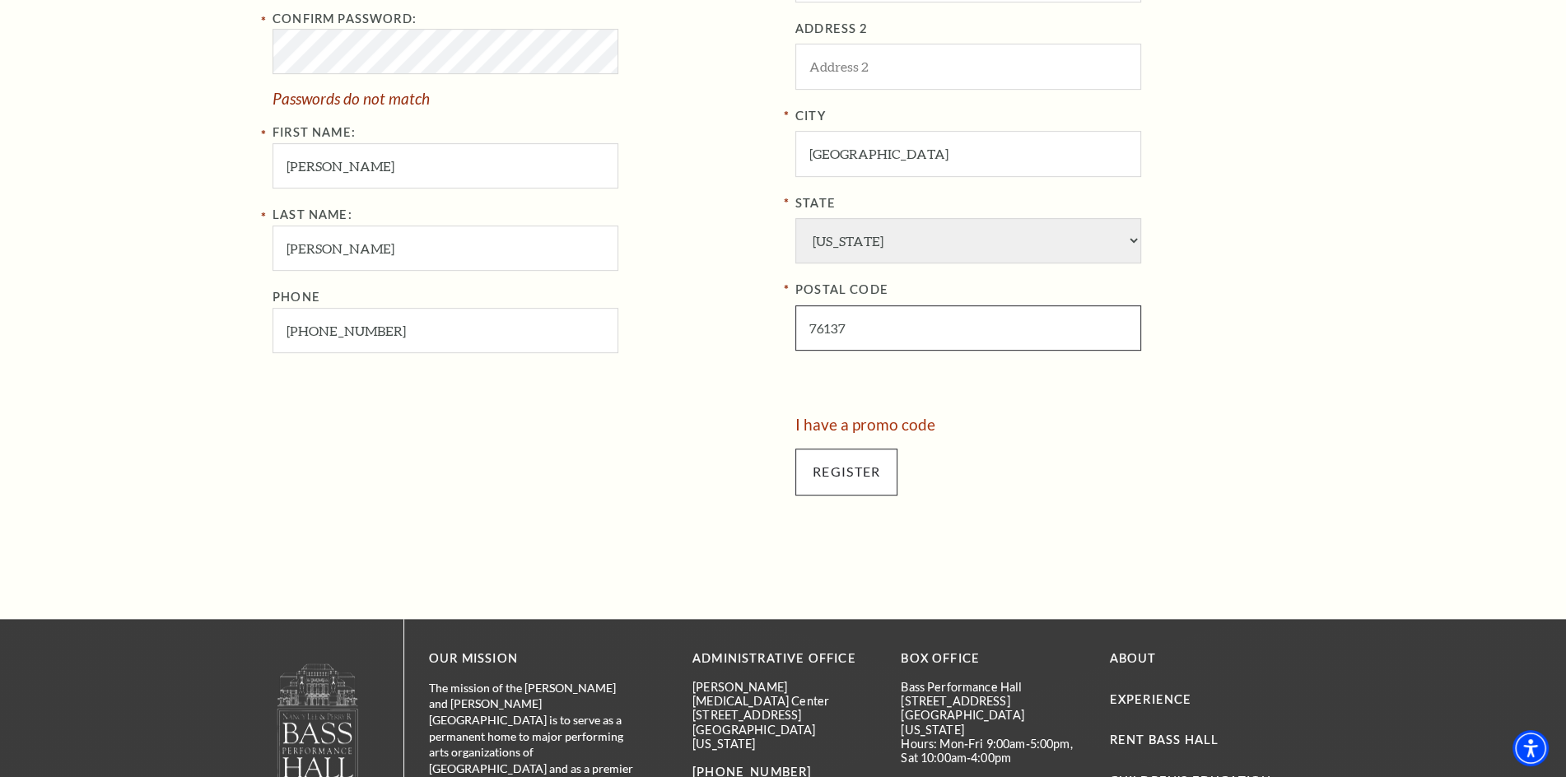
type input "76137"
click at [879, 467] on input "Register" at bounding box center [846, 472] width 102 height 46
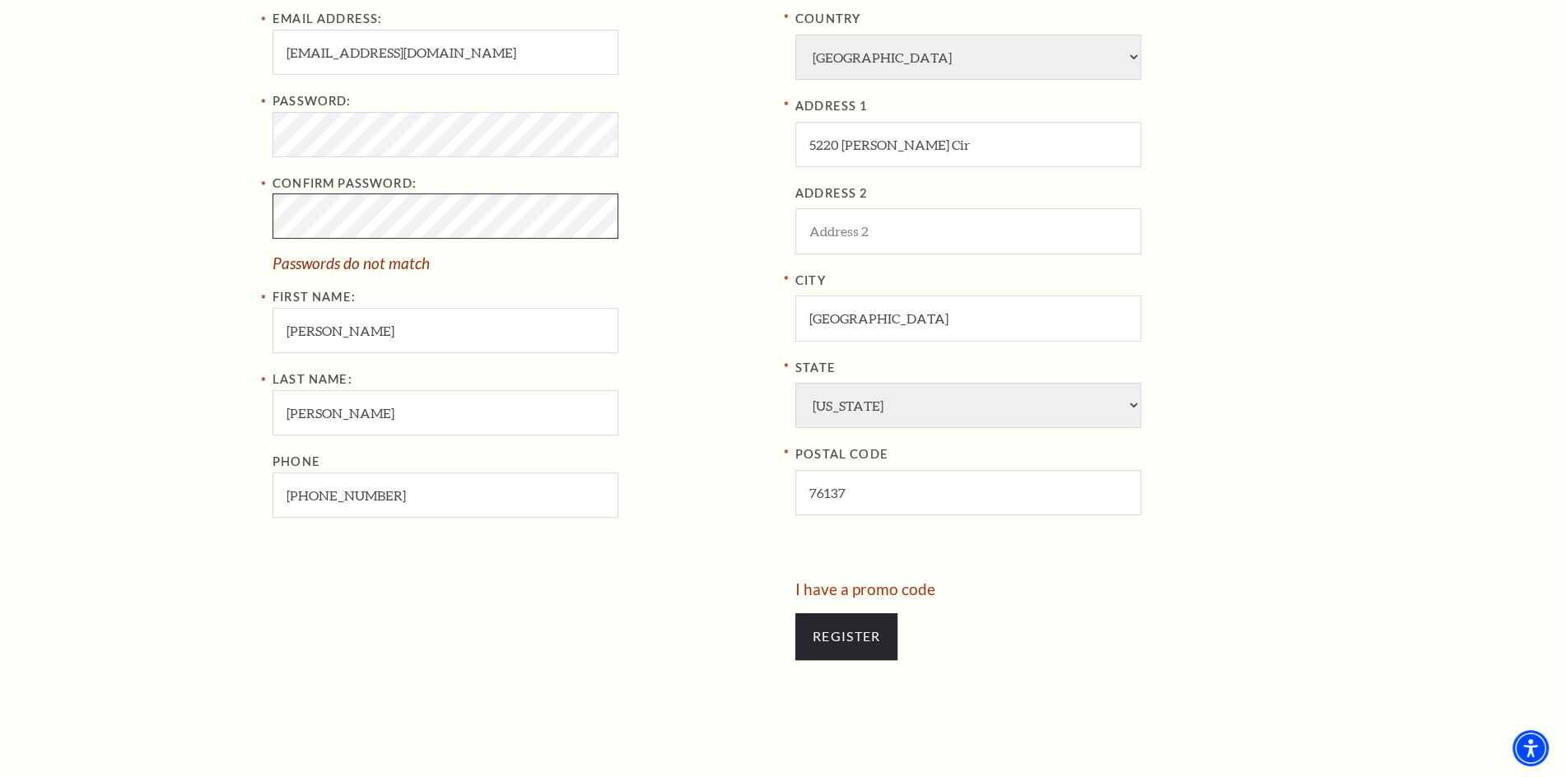
scroll to position [576, 0]
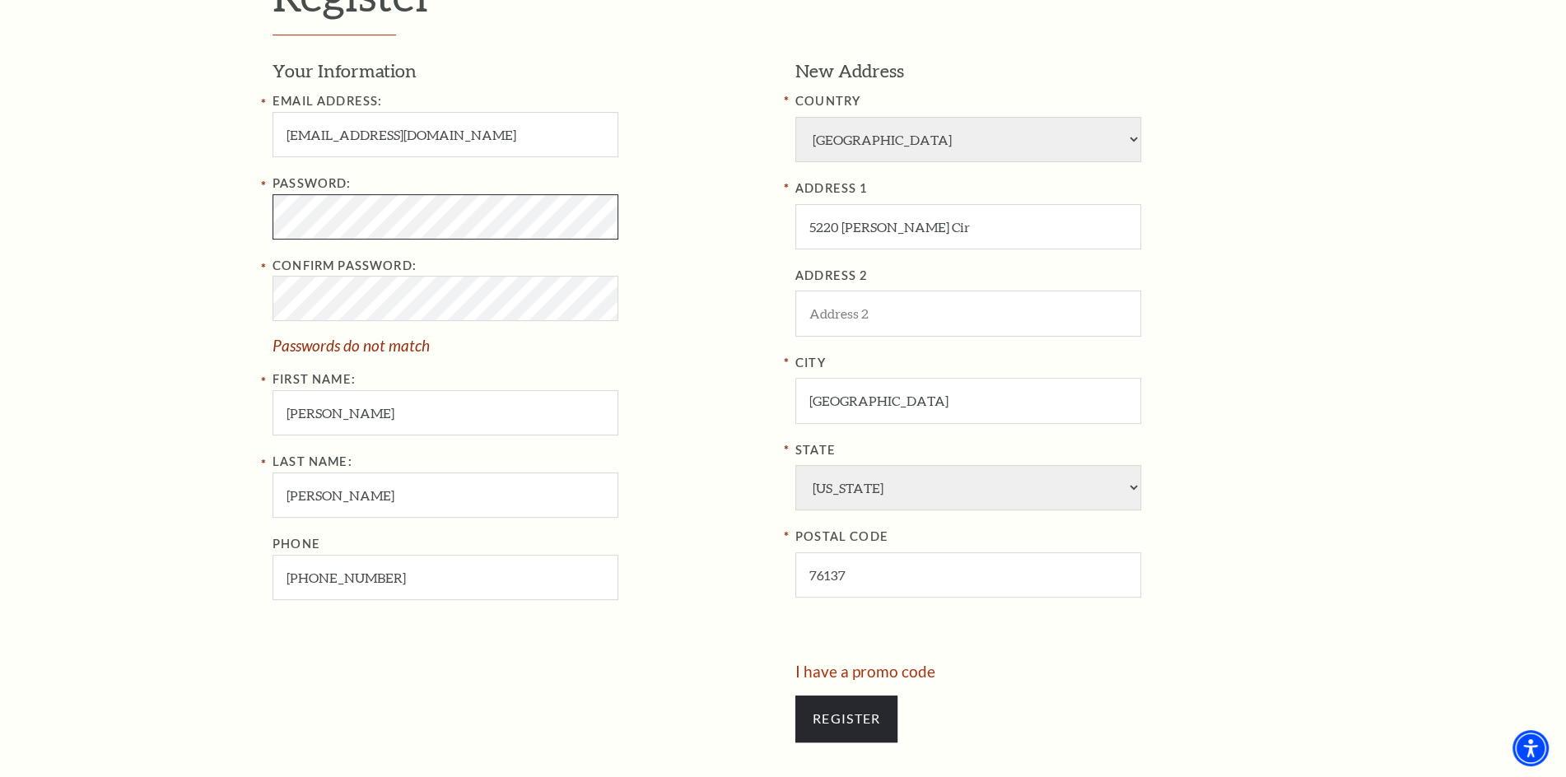
click at [237, 224] on div "Register Your Information Email Address: thirdtimenovember@hotmail.com Password…" at bounding box center [783, 363] width 1566 height 1005
click at [269, 215] on div "Register Your Information Email Address: thirdtimenovember@hotmail.com Password…" at bounding box center [783, 363] width 1054 height 1005
click at [254, 220] on div "Register Your Information Email Address: thirdtimenovember@hotmail.com Password…" at bounding box center [783, 363] width 1566 height 1005
click at [186, 302] on div "Register Your Information Email Address: thirdtimenovember@hotmail.com Password…" at bounding box center [783, 363] width 1566 height 1005
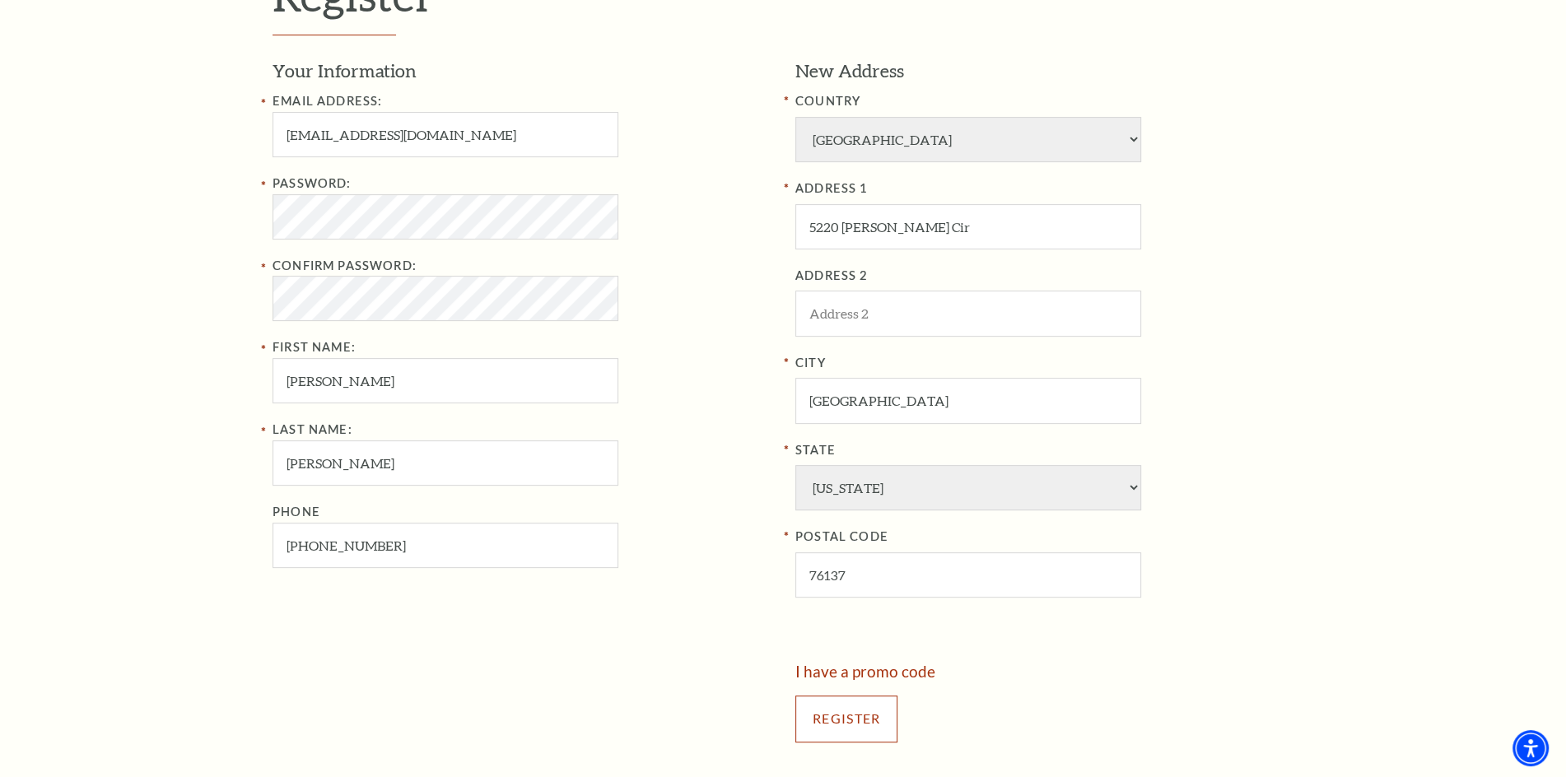
click at [862, 706] on input "Register" at bounding box center [846, 719] width 102 height 46
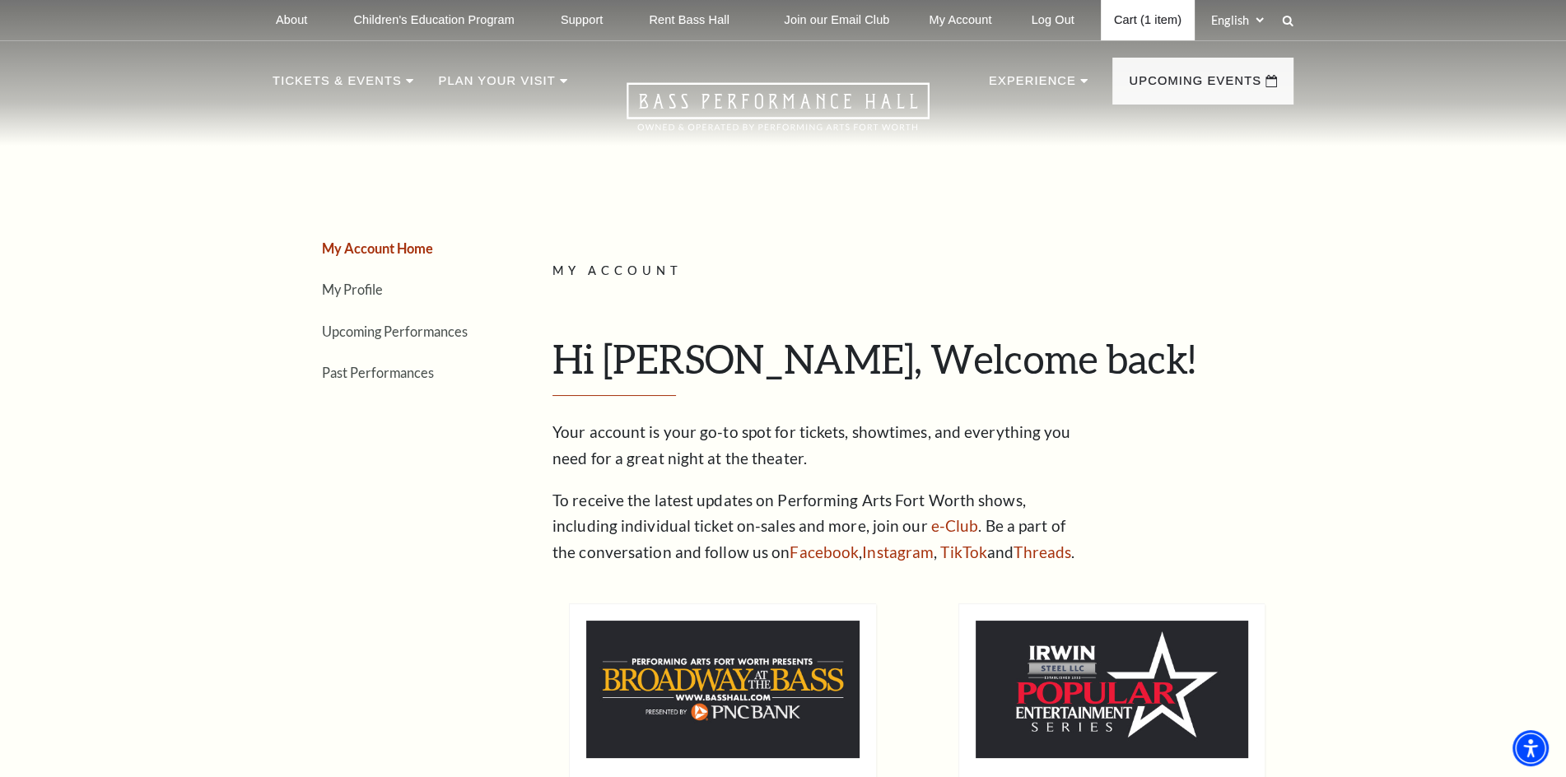
click at [1160, 21] on link "Cart (1 item)" at bounding box center [1148, 20] width 94 height 40
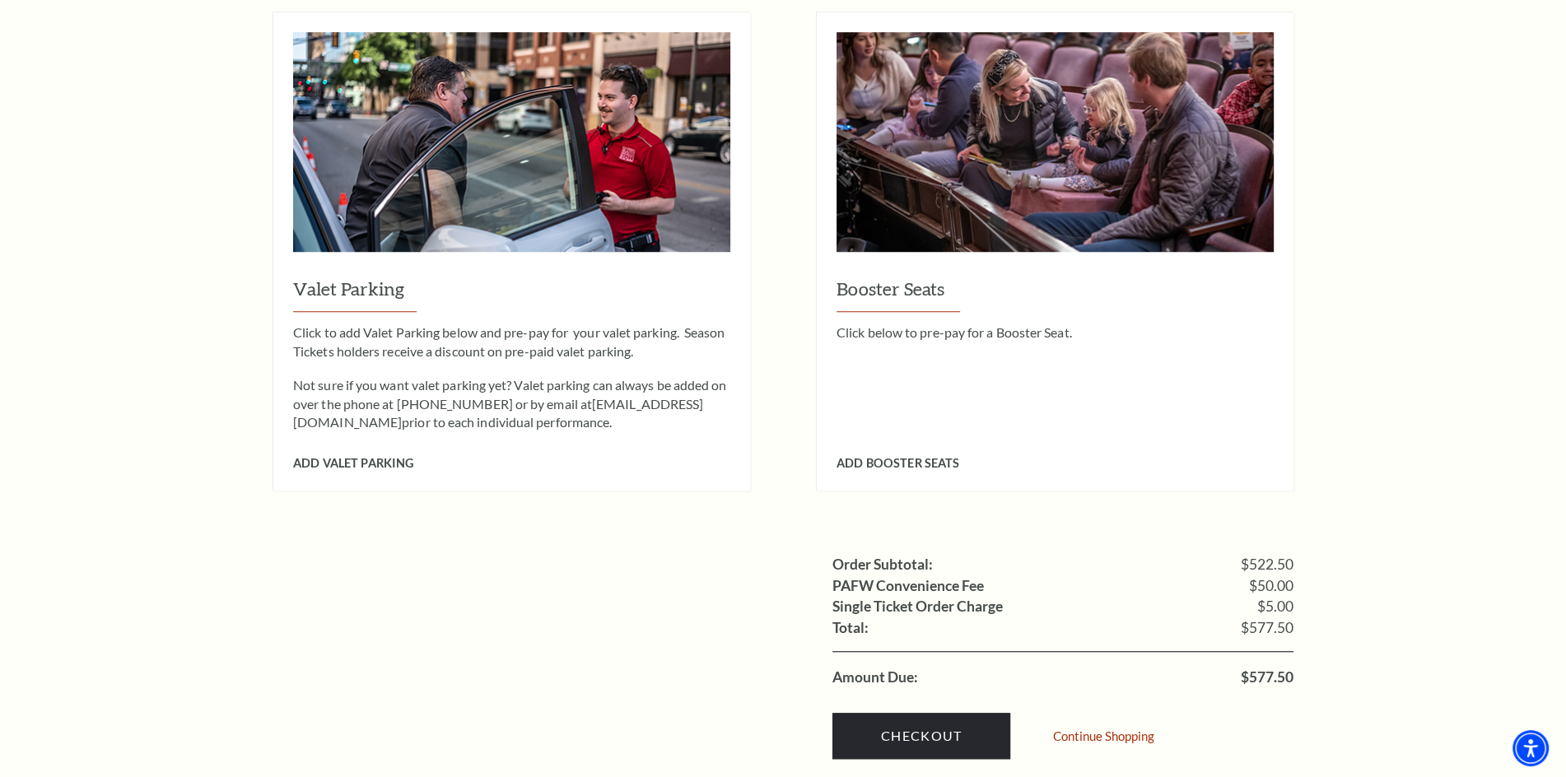
scroll to position [1480, 0]
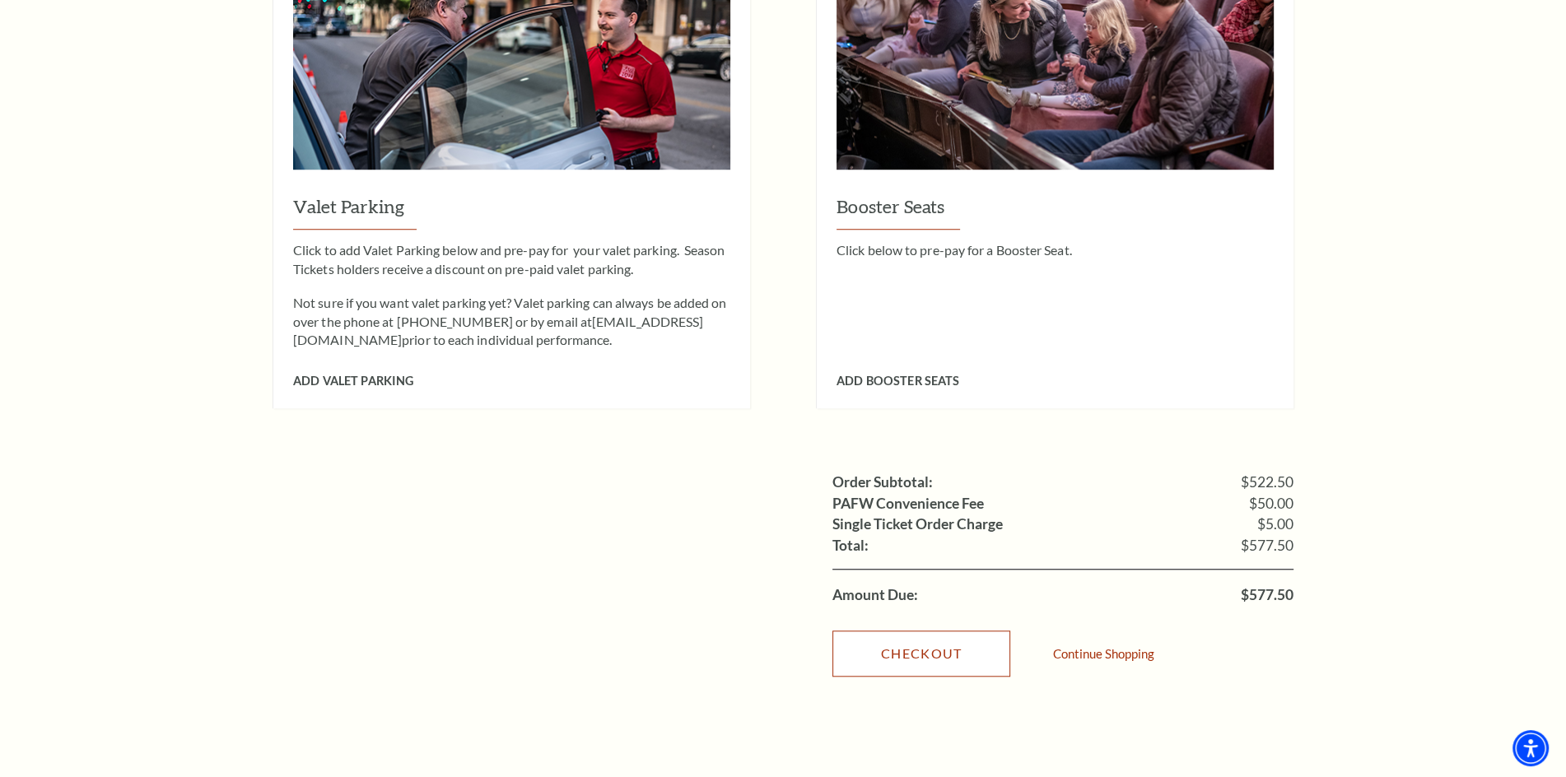
click at [953, 631] on link "Checkout" at bounding box center [921, 654] width 178 height 46
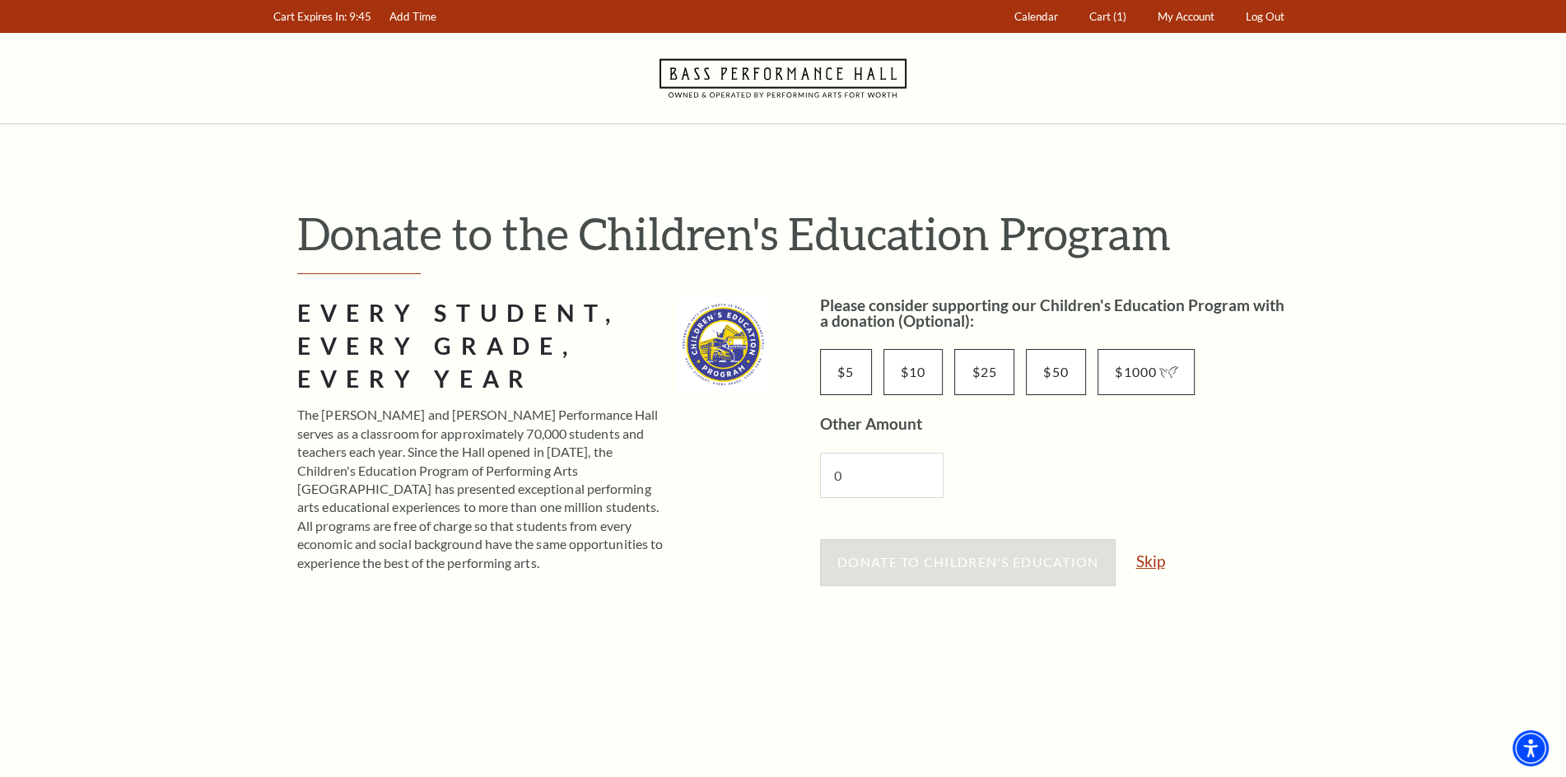
click at [1149, 561] on link "Skip" at bounding box center [1149, 561] width 29 height 16
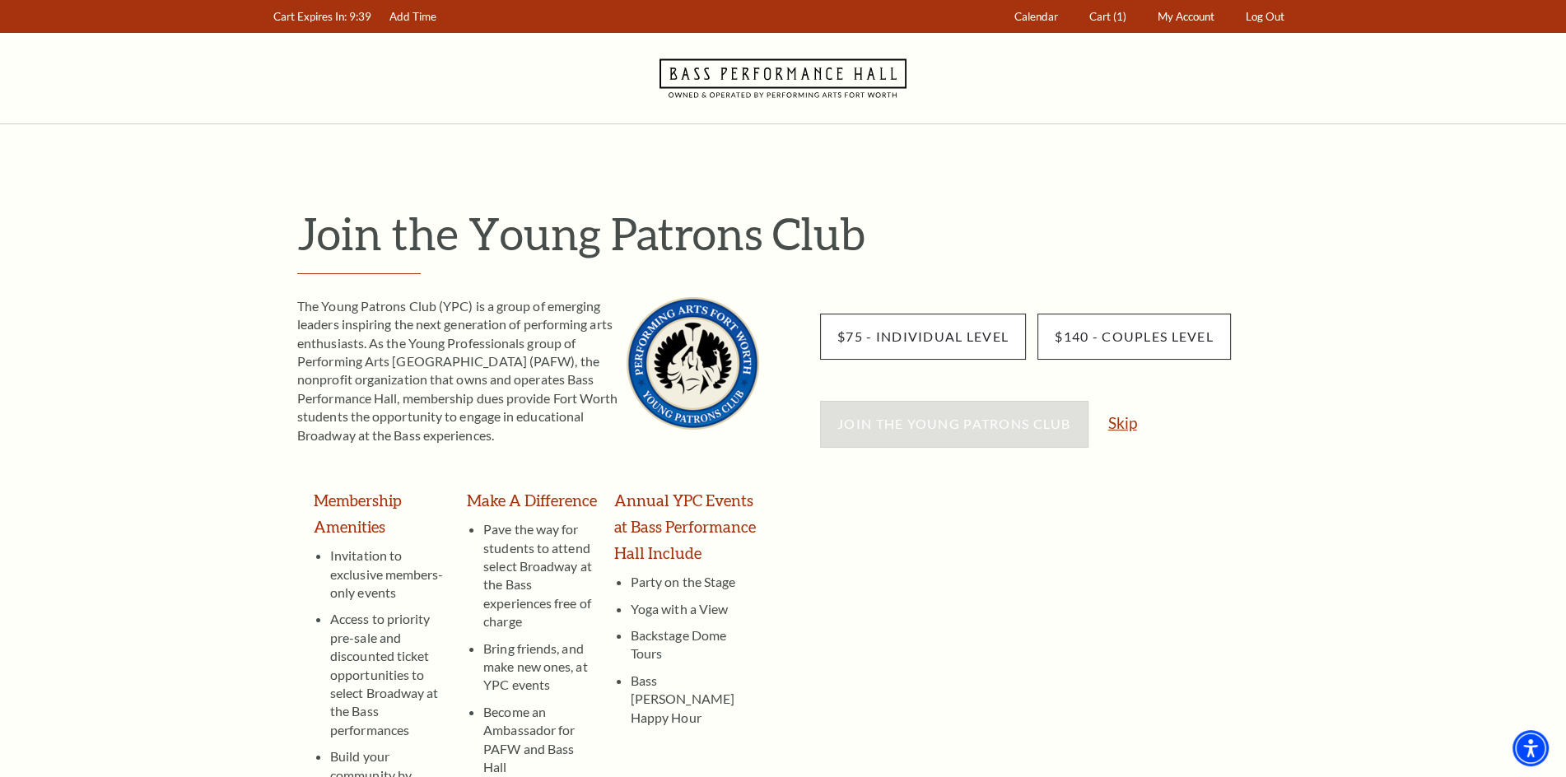
click at [1128, 427] on link "Skip" at bounding box center [1122, 423] width 29 height 16
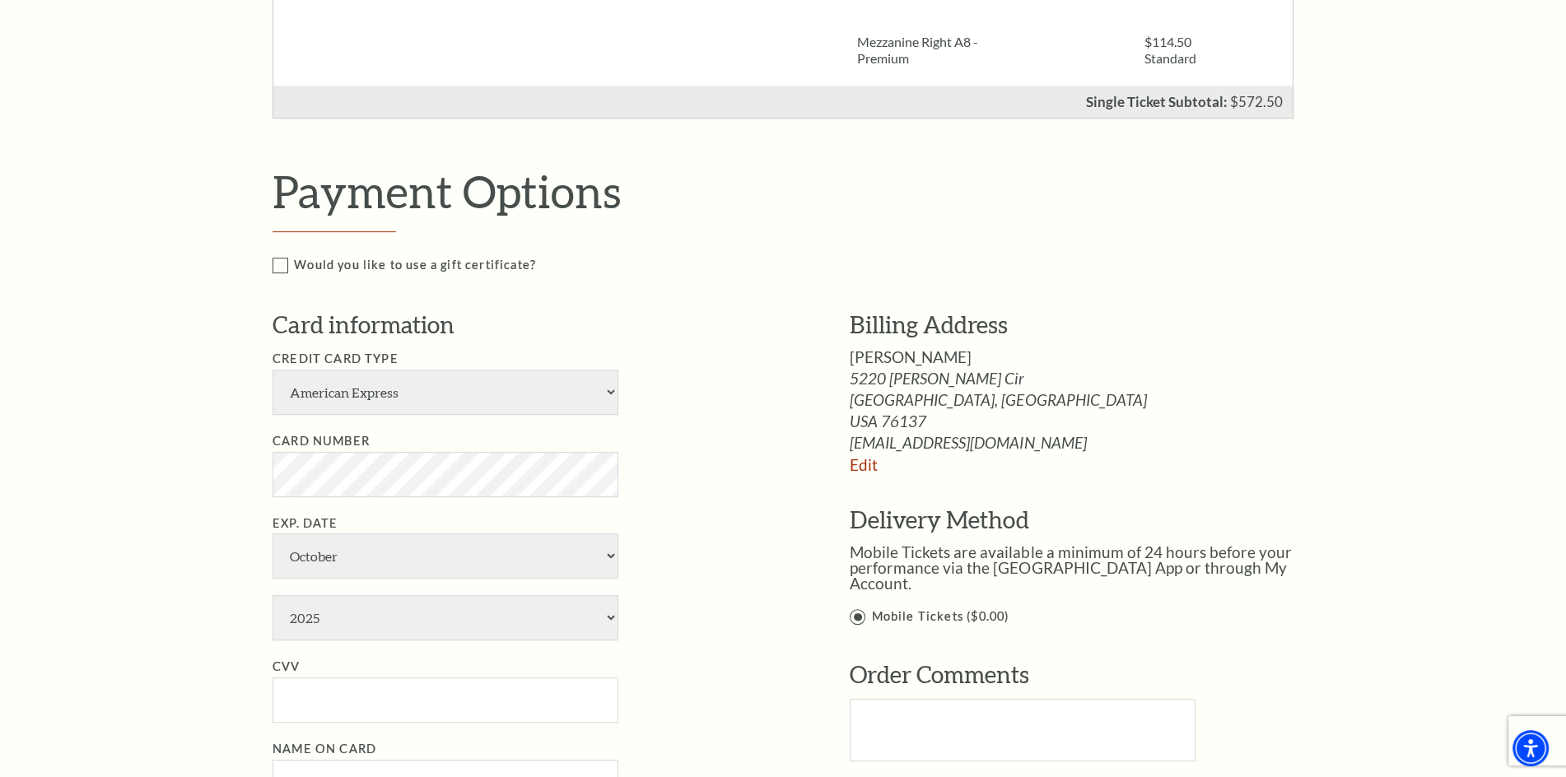
scroll to position [987, 0]
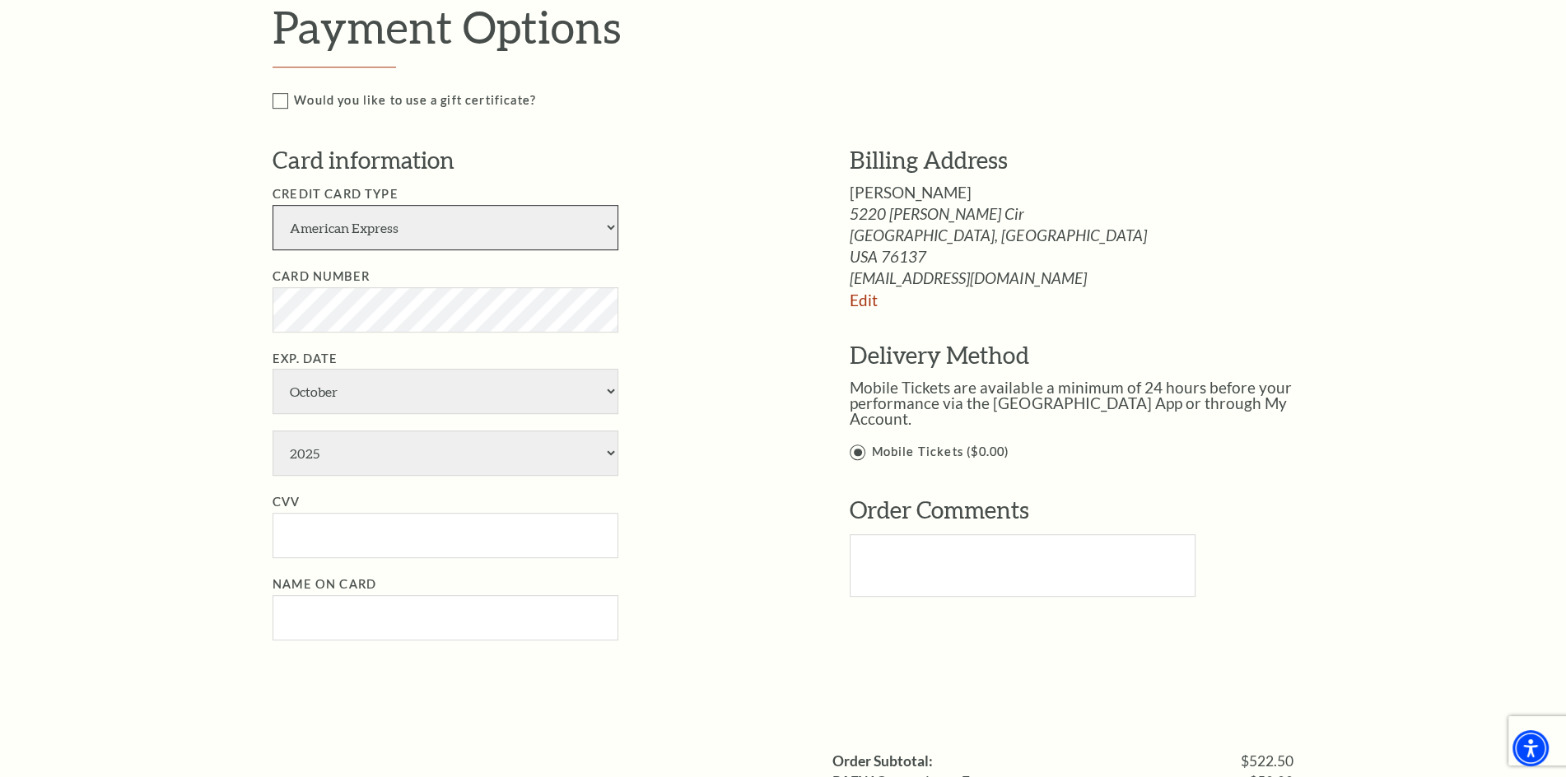
click at [596, 234] on select "American Express Visa Master Card Discover" at bounding box center [446, 227] width 346 height 45
select select "24"
click at [273, 205] on select "American Express Visa Master Card Discover" at bounding box center [446, 227] width 346 height 45
click at [245, 323] on div "Notice × Tickets cannot be removed during a Ticket Exchange. Choose Start Over …" at bounding box center [783, 177] width 1566 height 2081
click at [383, 385] on select "January February March April May June July August September October November De…" at bounding box center [446, 391] width 346 height 45
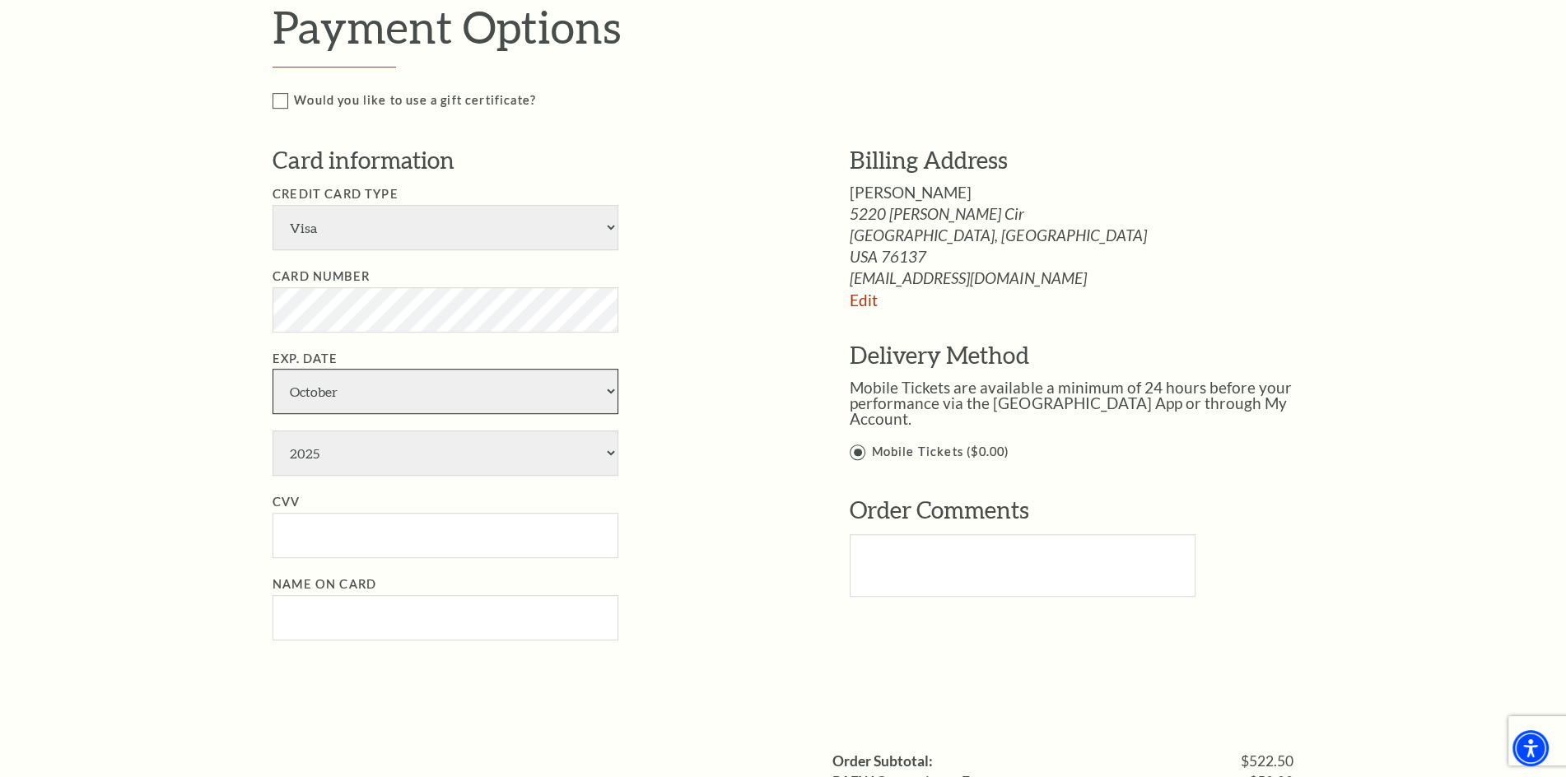
select select "5"
click at [273, 369] on select "January February March April May June July August September October November De…" at bounding box center [446, 391] width 346 height 45
click at [360, 453] on select "2025 2026 2027 2028 2029 2030 2031 2032 2033 2034" at bounding box center [446, 453] width 346 height 45
select select "2033"
click at [273, 431] on select "2025 2026 2027 2028 2029 2030 2031 2032 2033 2034" at bounding box center [446, 453] width 346 height 45
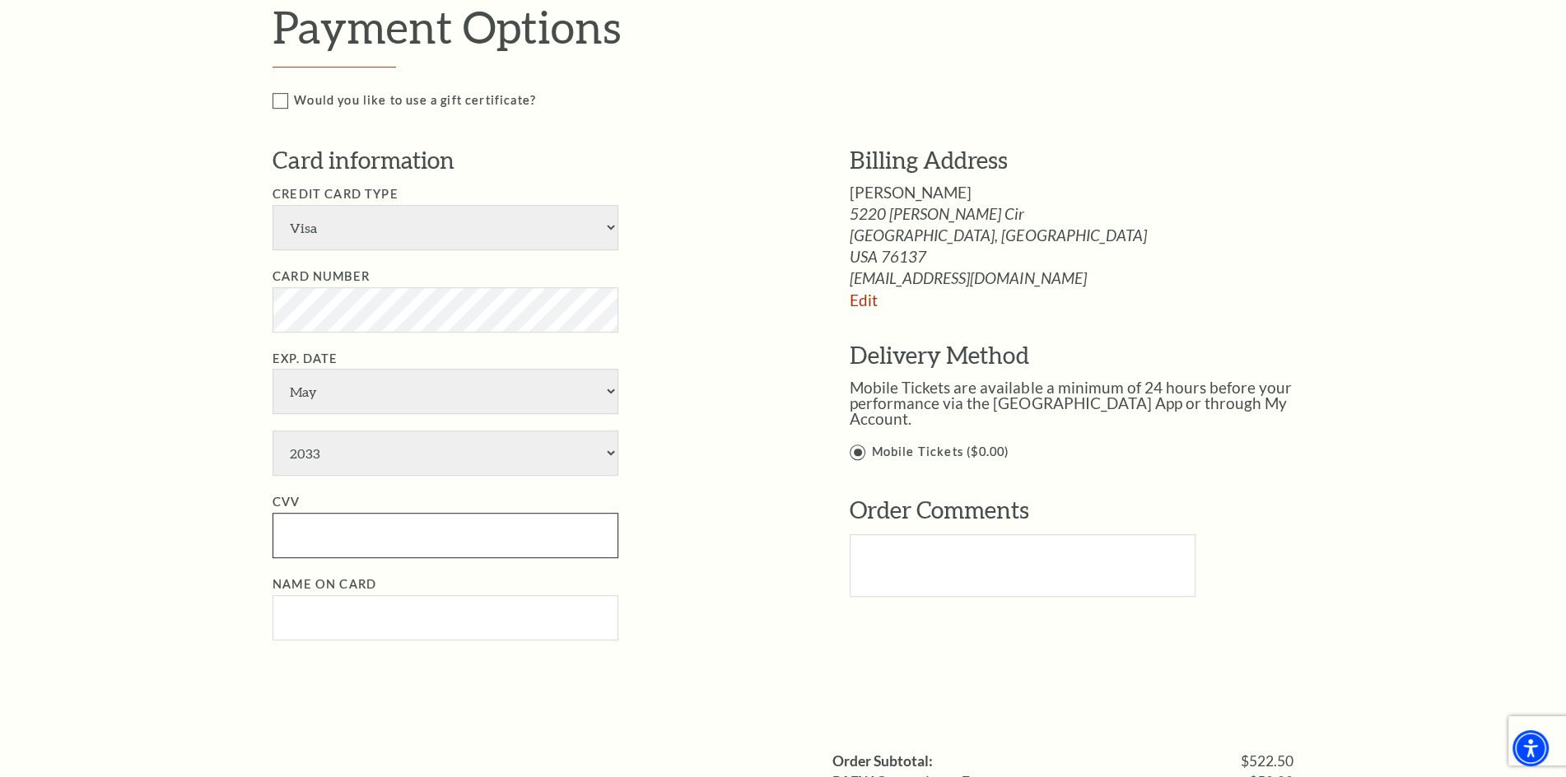
click at [329, 520] on input "CVV" at bounding box center [446, 535] width 346 height 45
type input "052"
click at [315, 619] on input "Name on Card" at bounding box center [446, 617] width 346 height 45
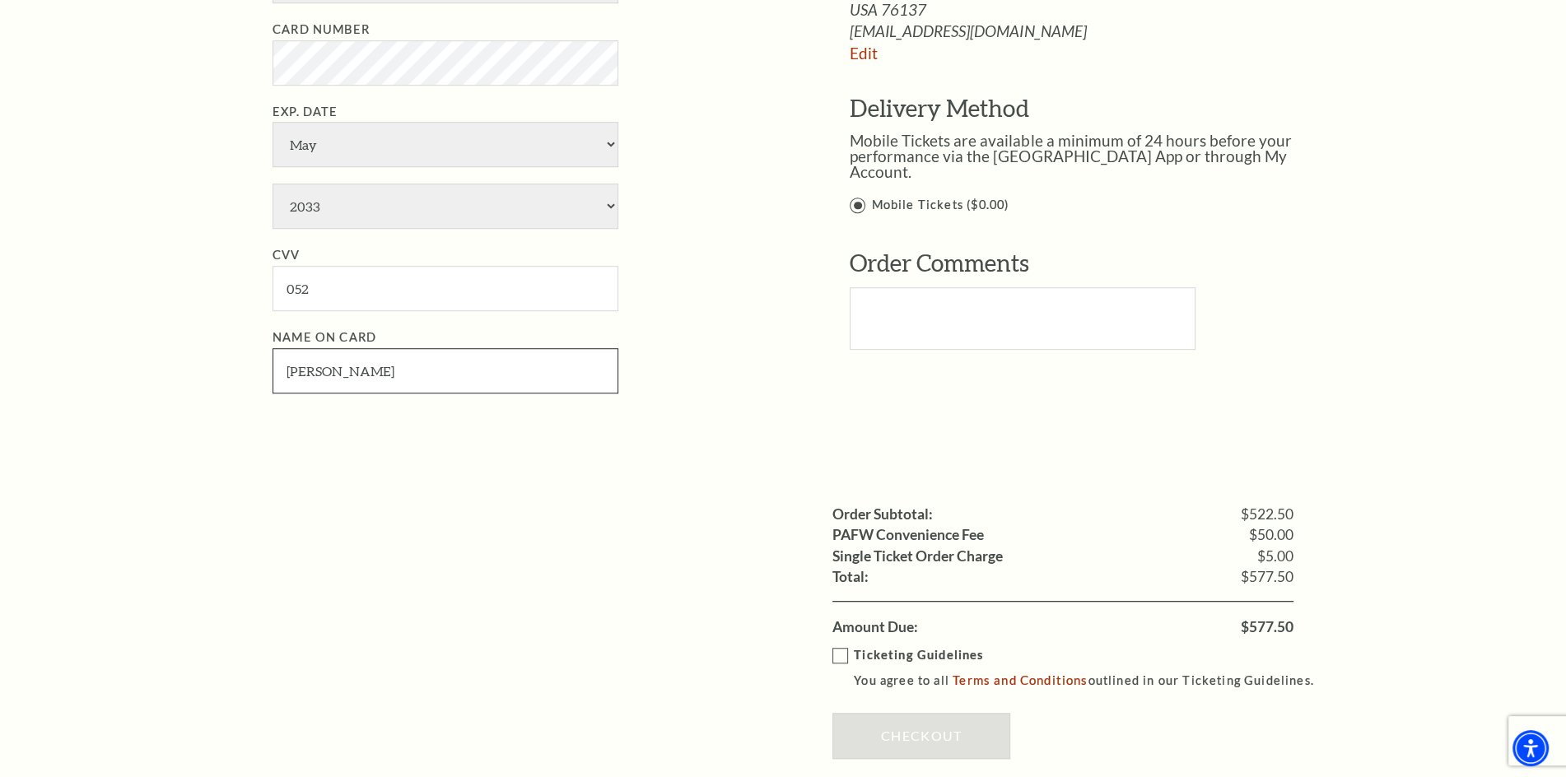
scroll to position [1398, 0]
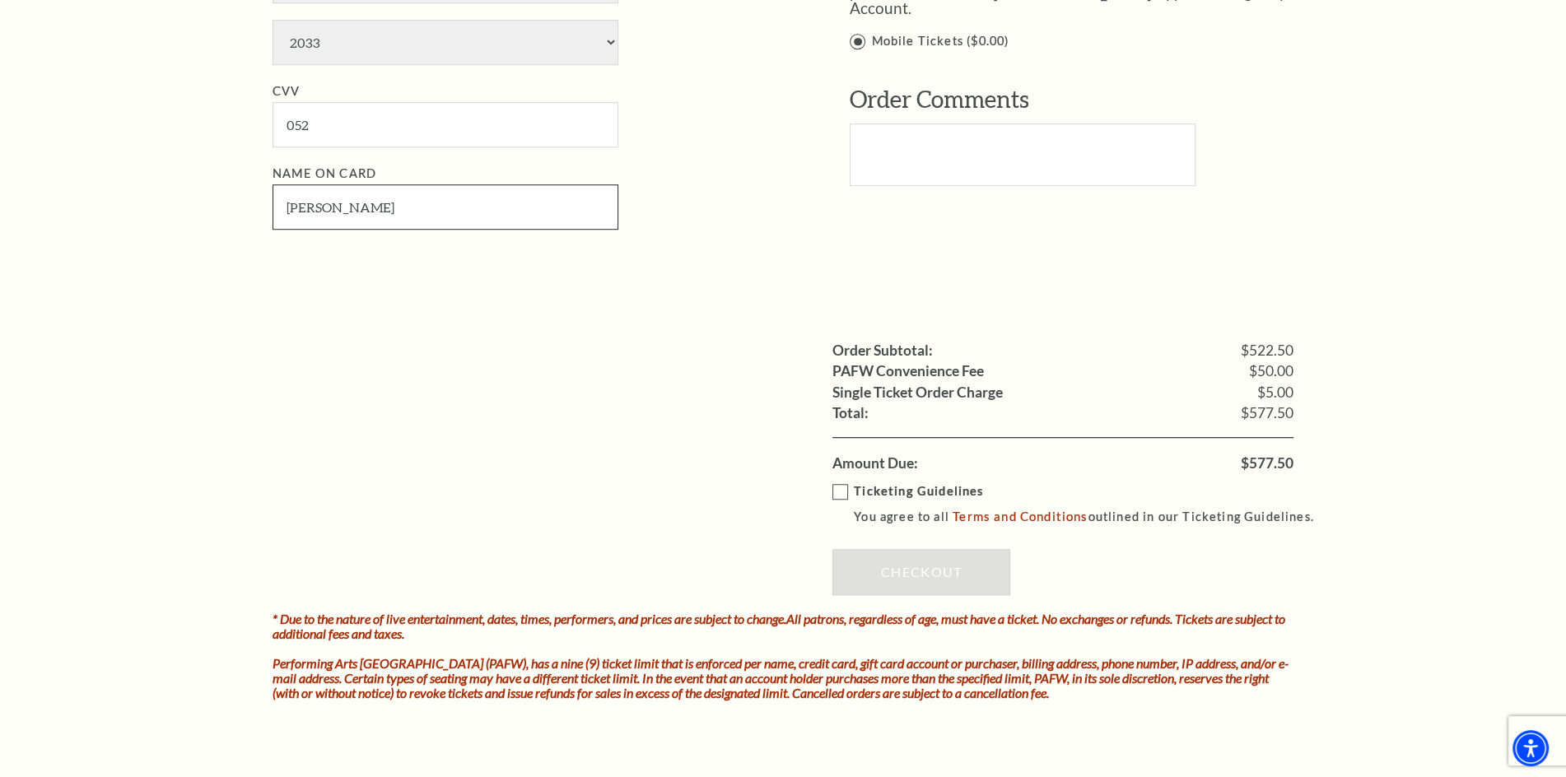
type input "Lorraine Woodley"
click at [840, 498] on label "Ticketing Guidelines You agree to all Terms and Conditions outlined in our Tick…" at bounding box center [1080, 504] width 496 height 45
click at [0, 0] on input "Ticketing Guidelines You agree to all Terms and Conditions outlined in our Tick…" at bounding box center [0, 0] width 0 height 0
click at [968, 563] on link "Checkout" at bounding box center [921, 572] width 178 height 46
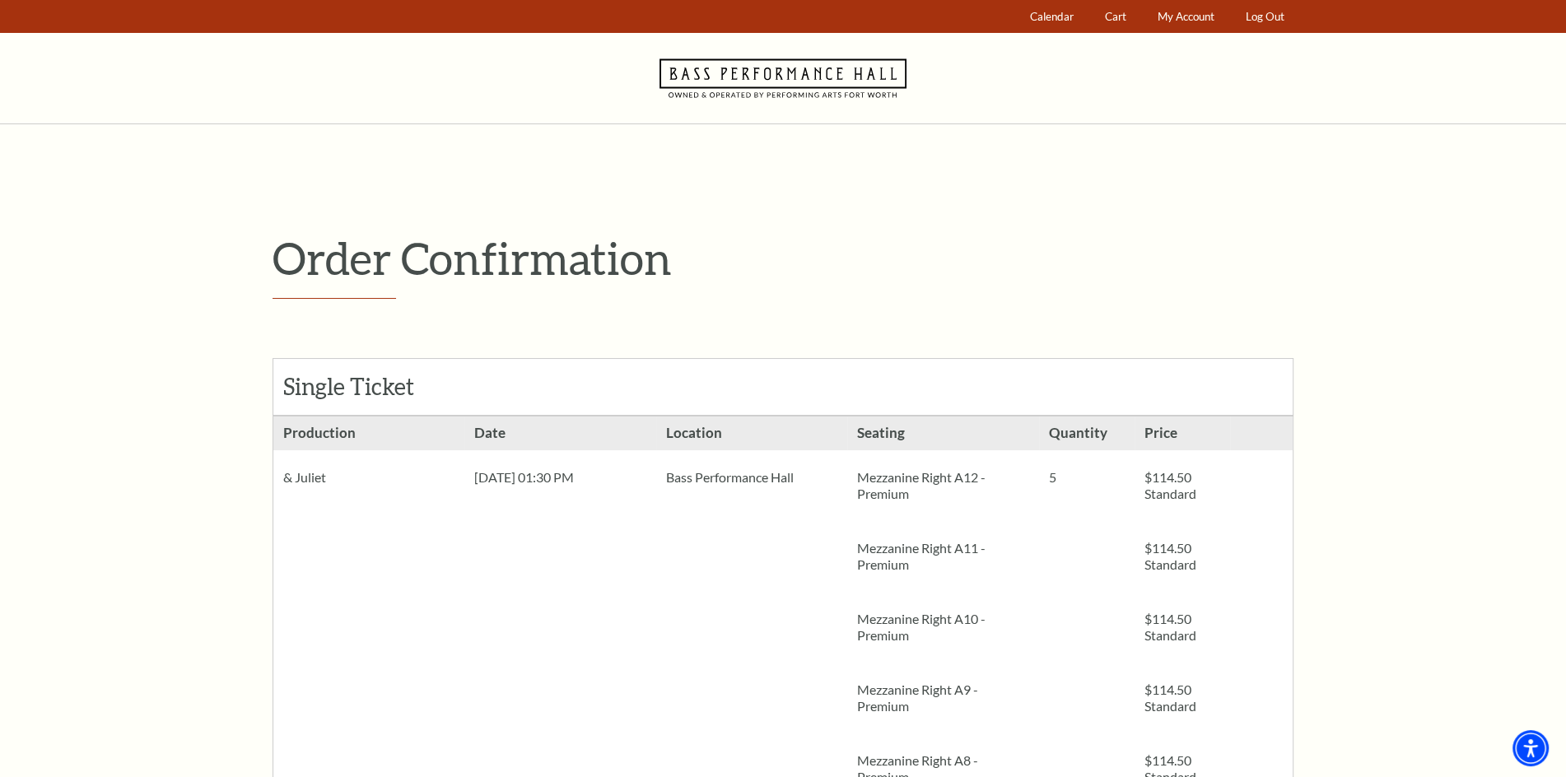
drag, startPoint x: 333, startPoint y: 473, endPoint x: 279, endPoint y: 475, distance: 54.4
click at [279, 475] on div "& Juliet" at bounding box center [368, 477] width 191 height 54
copy div "& Juliet"
click at [1163, 15] on span "My Account" at bounding box center [1186, 16] width 57 height 13
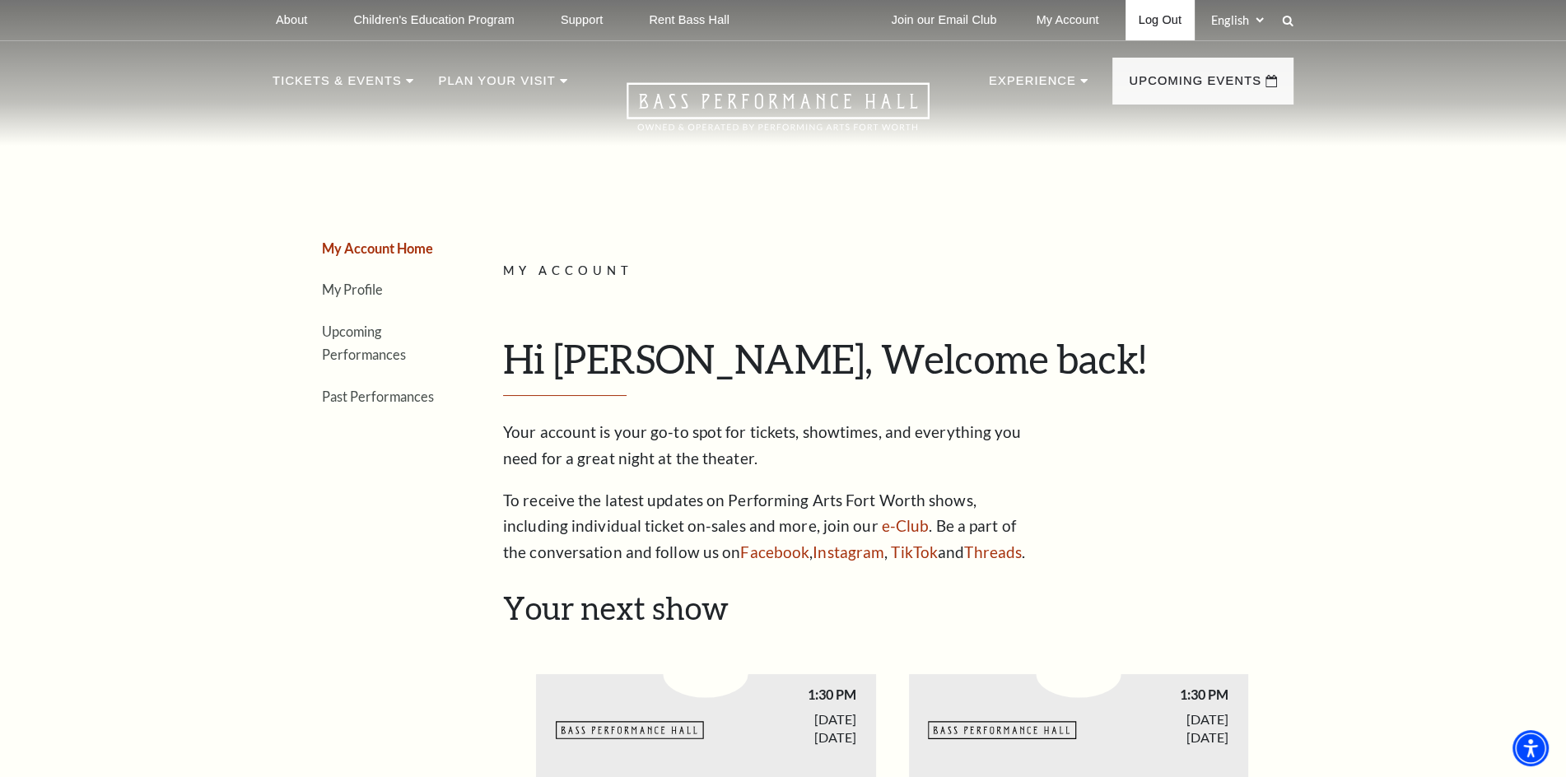
click at [1154, 13] on link "Log Out" at bounding box center [1160, 20] width 69 height 40
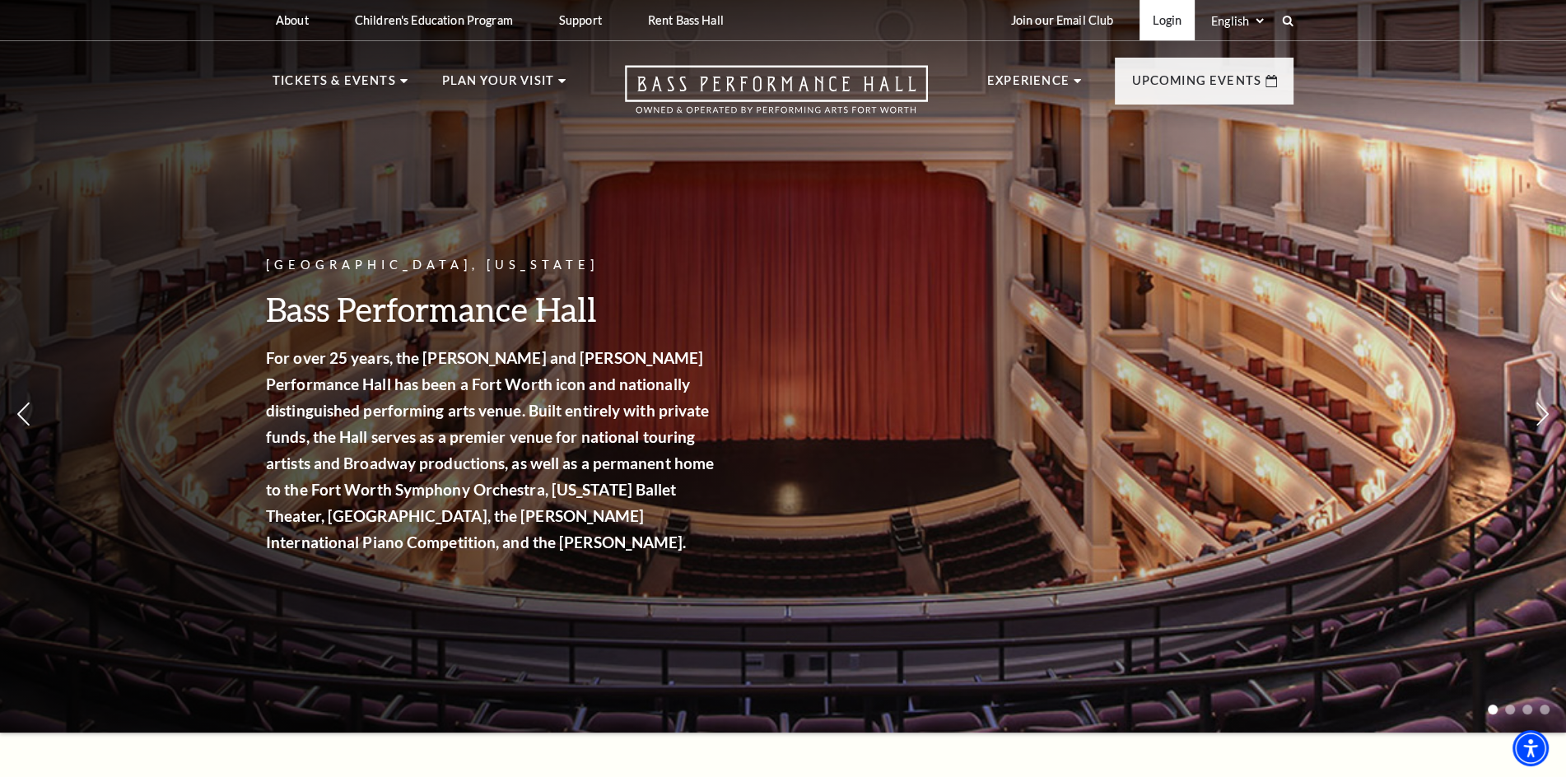
click at [1157, 24] on link "Login" at bounding box center [1167, 20] width 55 height 40
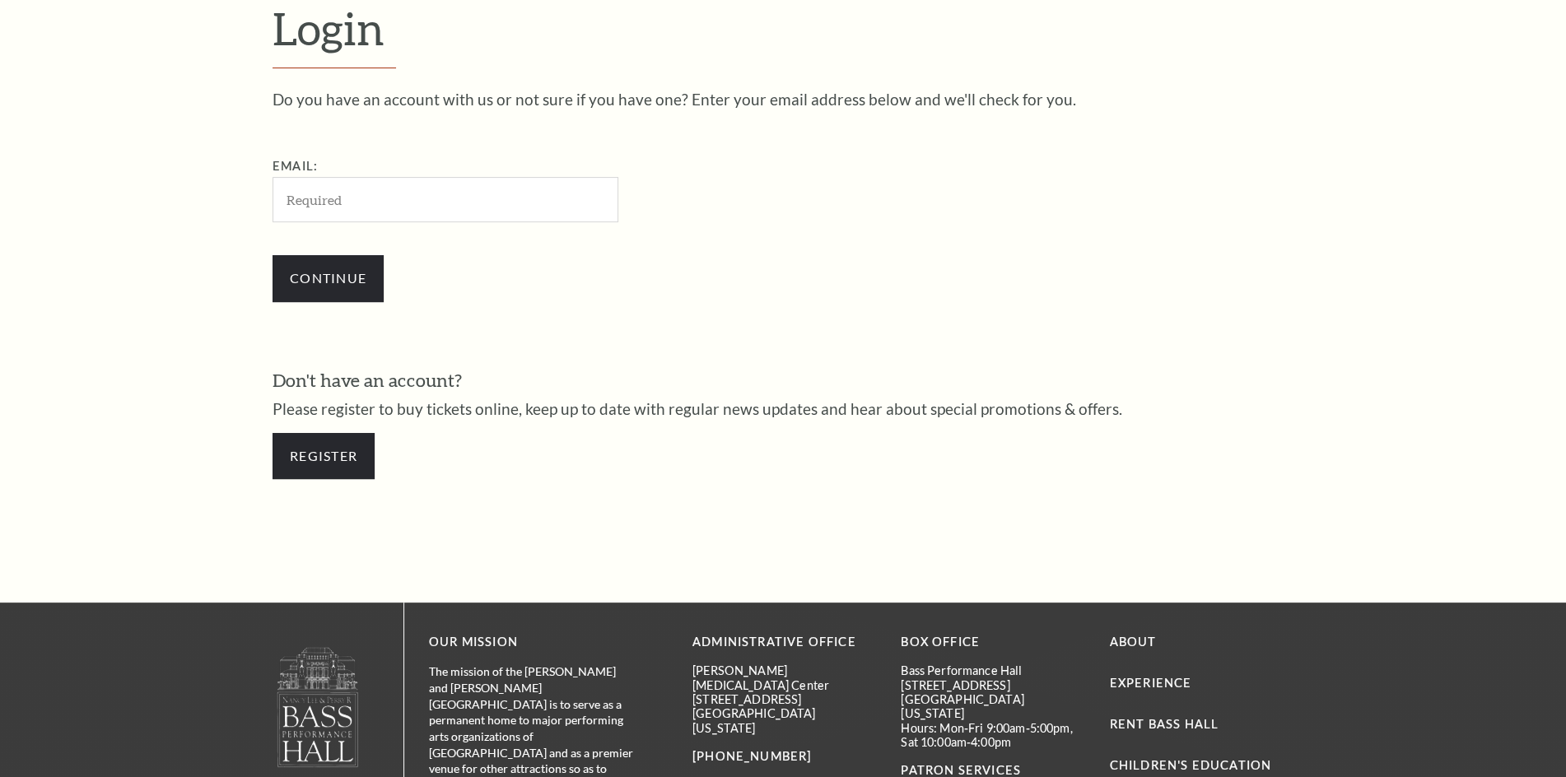
scroll to position [549, 0]
paste input "[EMAIL_ADDRESS][DOMAIN_NAME]"
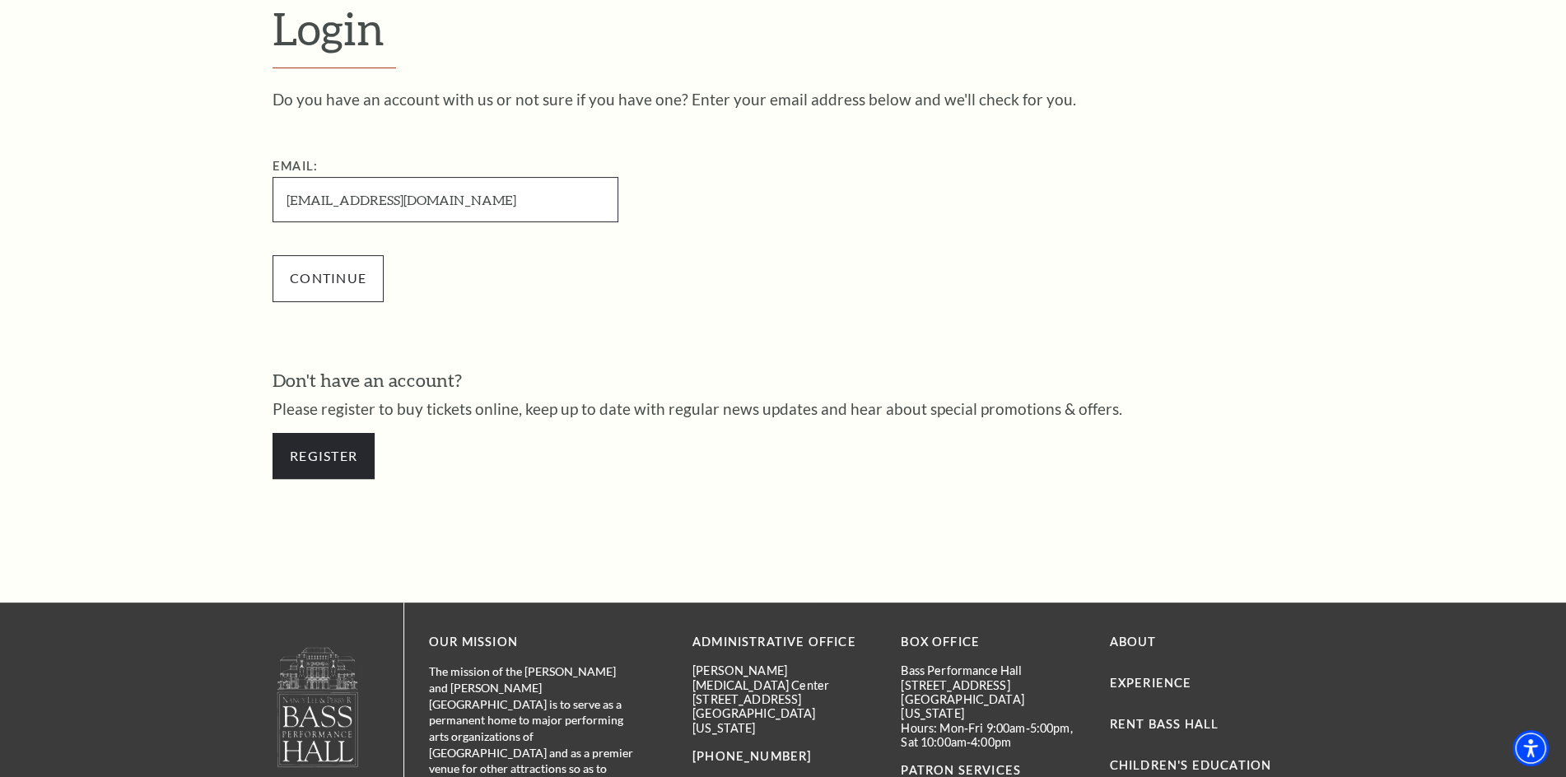
type input "[EMAIL_ADDRESS][DOMAIN_NAME]"
click at [308, 274] on input "Continue" at bounding box center [328, 278] width 111 height 46
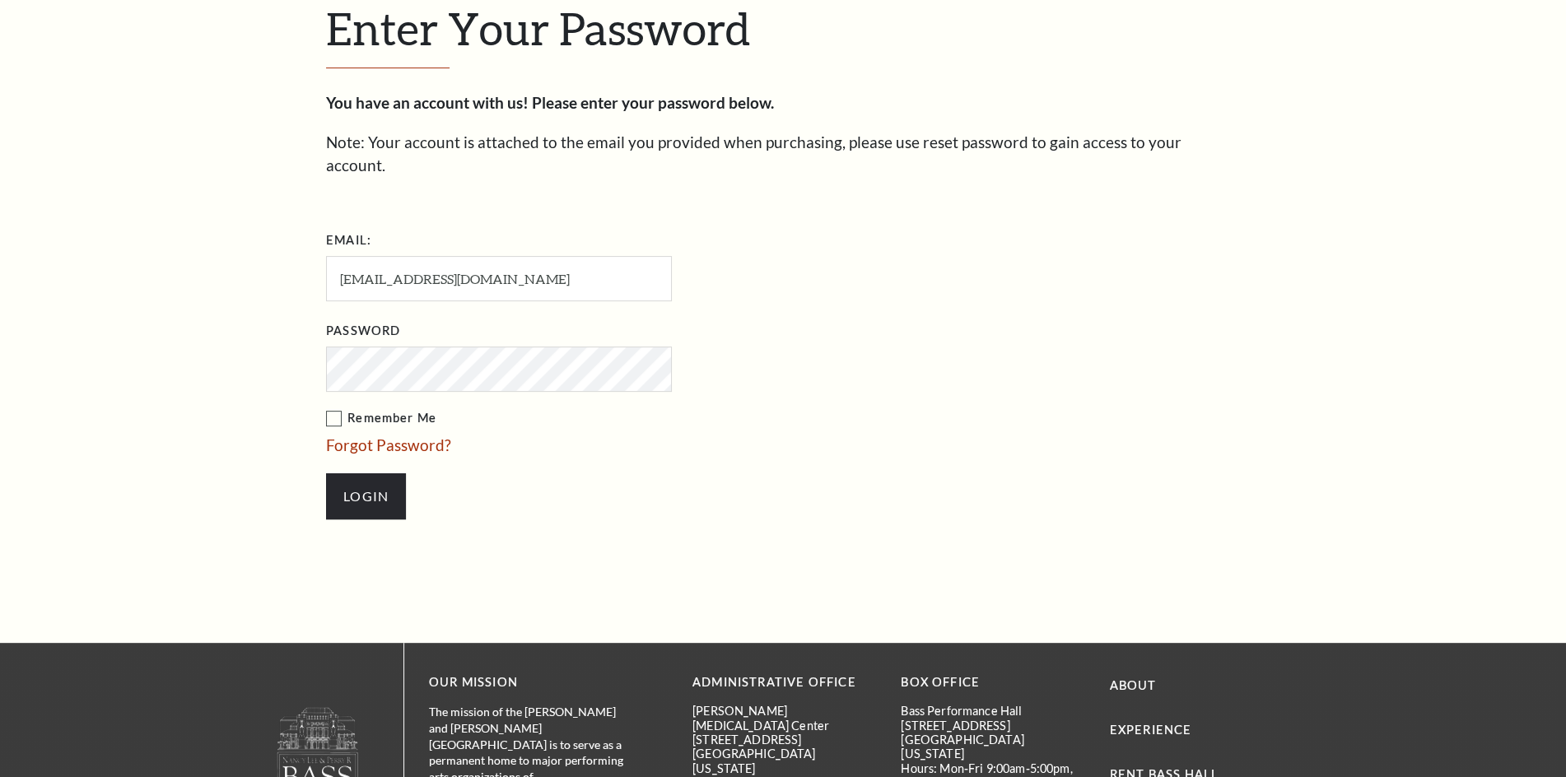
scroll to position [827, 0]
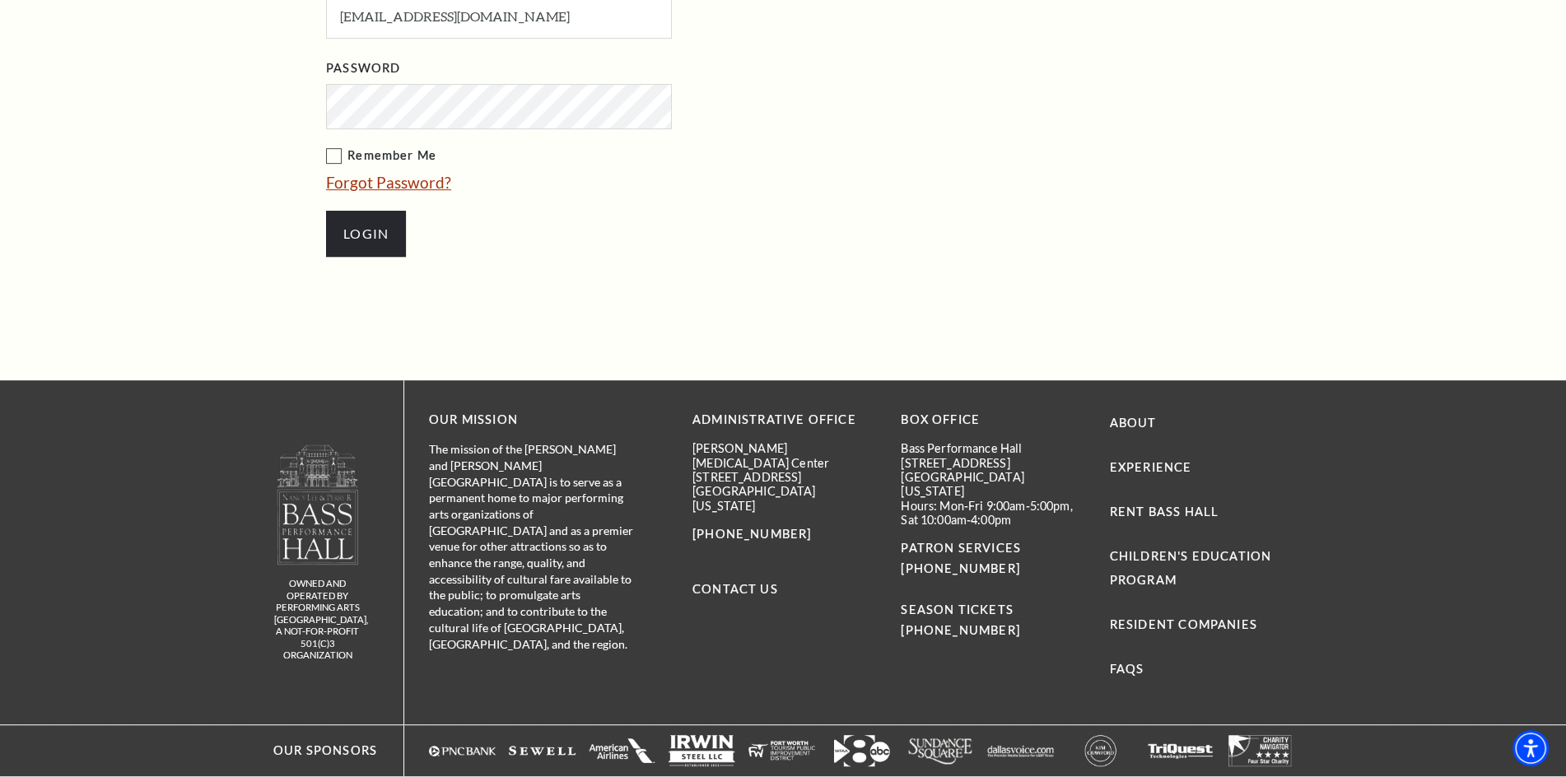
click at [326, 211] on input "Login" at bounding box center [366, 234] width 80 height 46
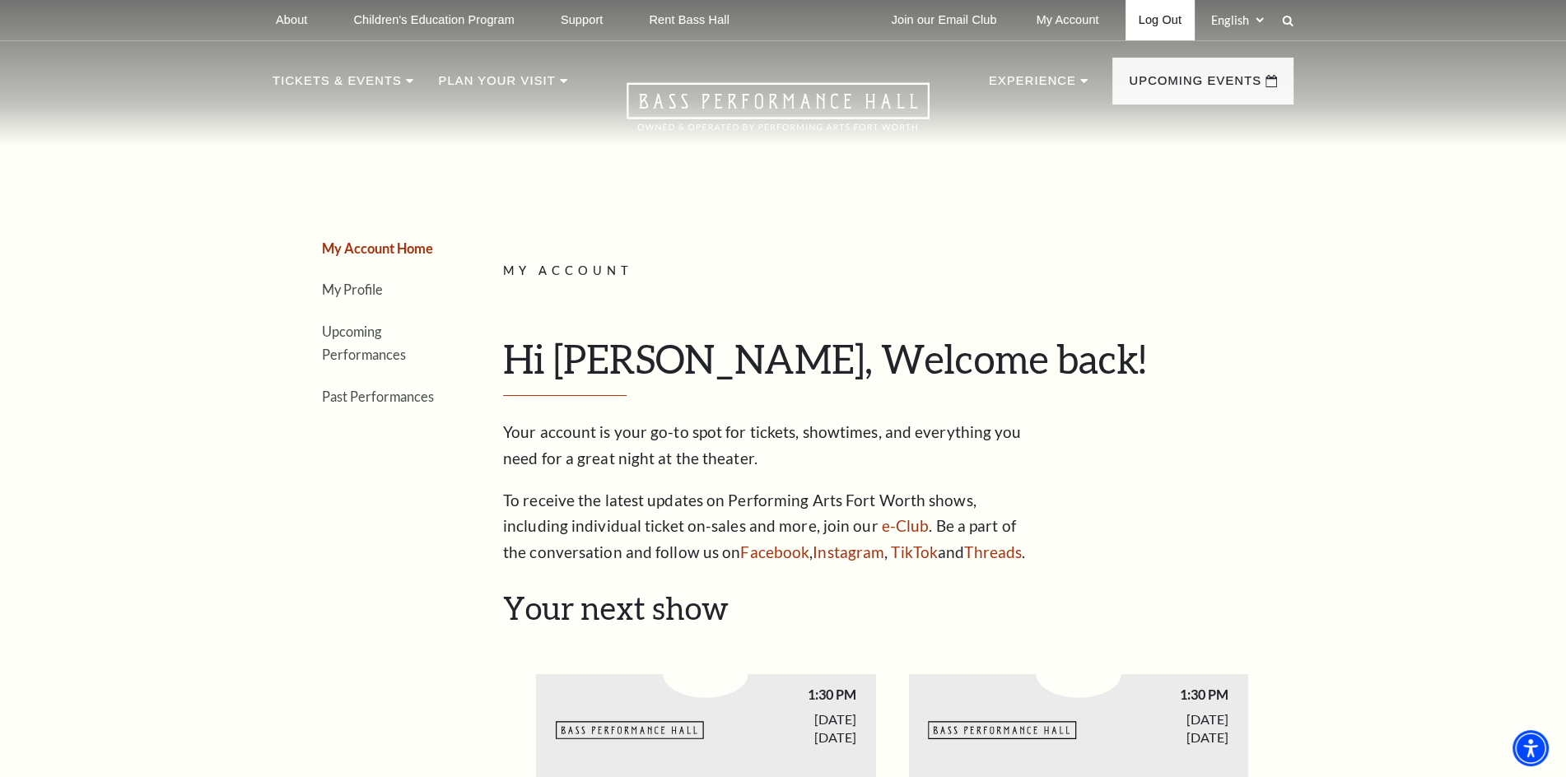
click at [1155, 21] on link "Log Out" at bounding box center [1160, 20] width 69 height 40
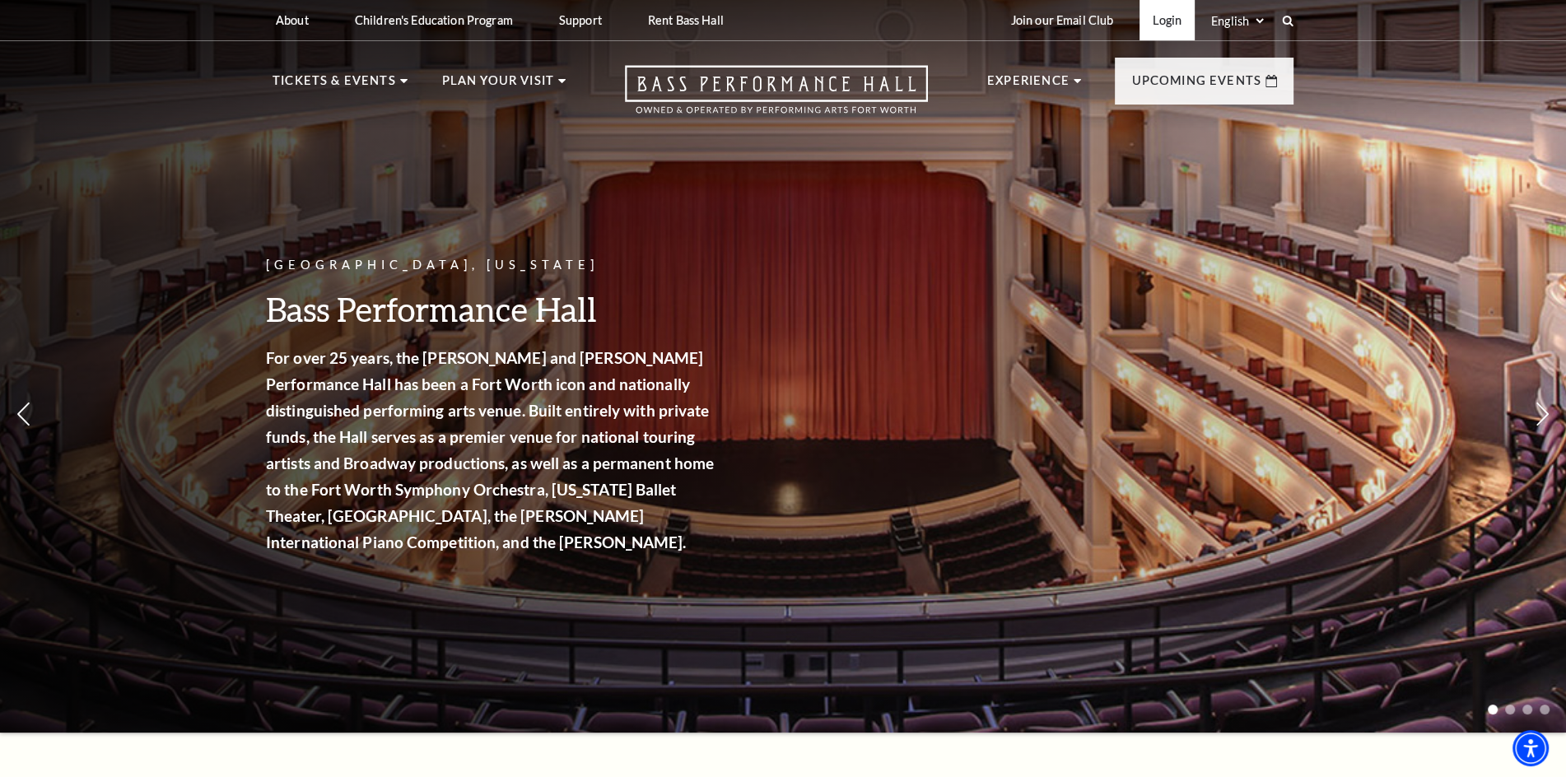
click at [1168, 14] on link "Login" at bounding box center [1167, 20] width 55 height 40
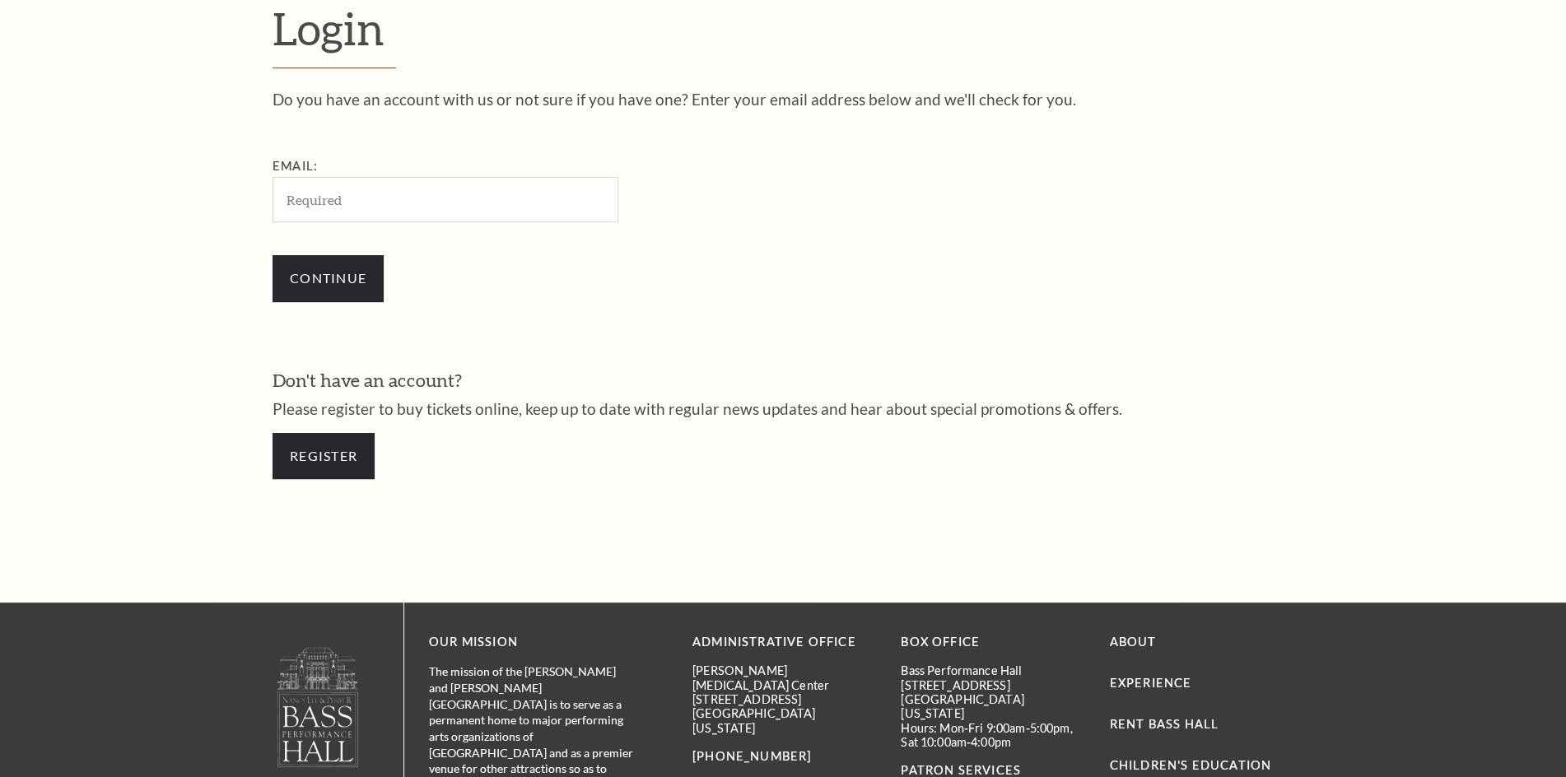
scroll to position [549, 0]
click at [473, 198] on input "Email:" at bounding box center [446, 199] width 346 height 45
paste input "[EMAIL_ADDRESS][DOMAIN_NAME]"
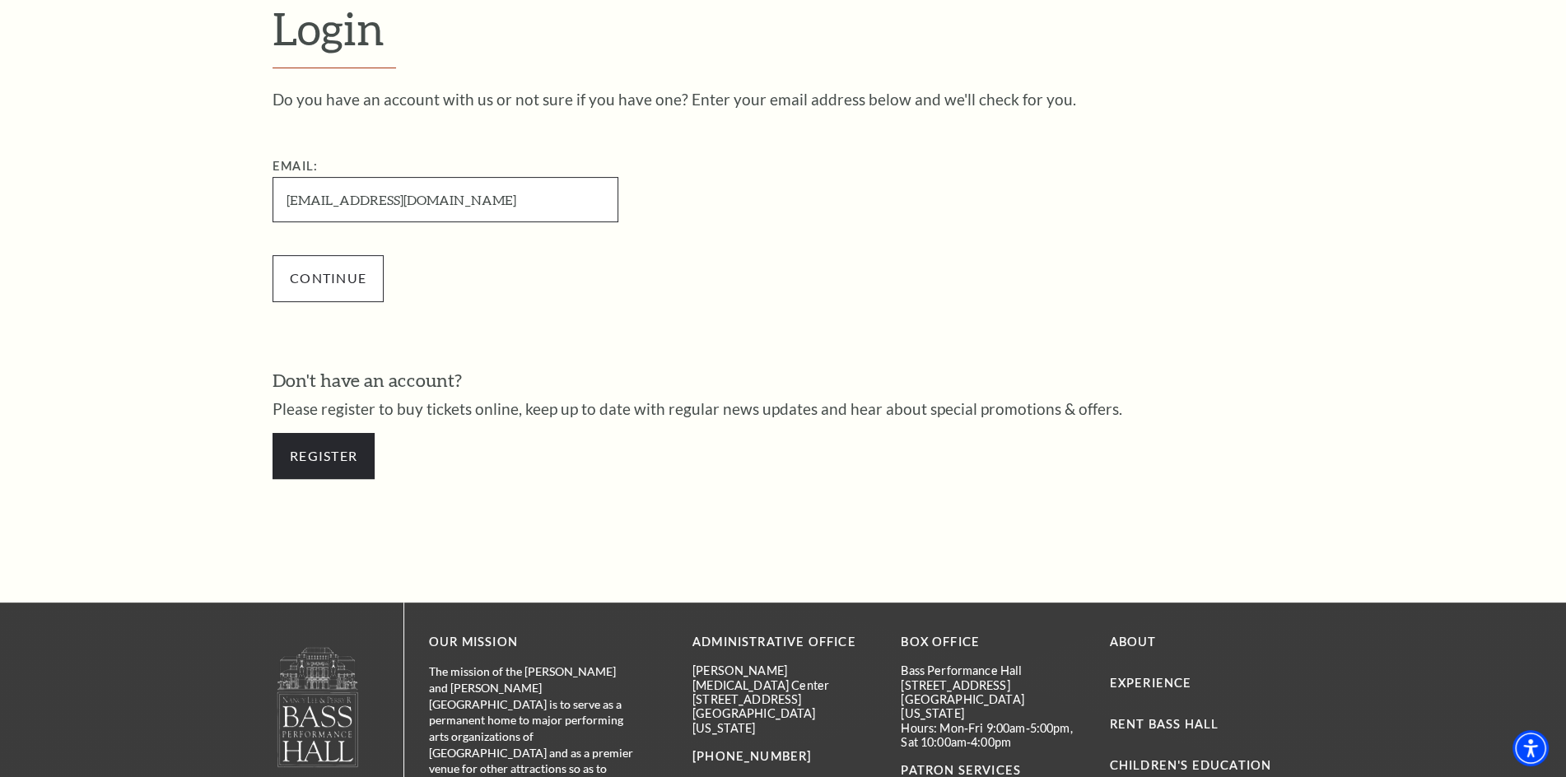
type input "[EMAIL_ADDRESS][DOMAIN_NAME]"
click at [332, 270] on input "Continue" at bounding box center [328, 278] width 111 height 46
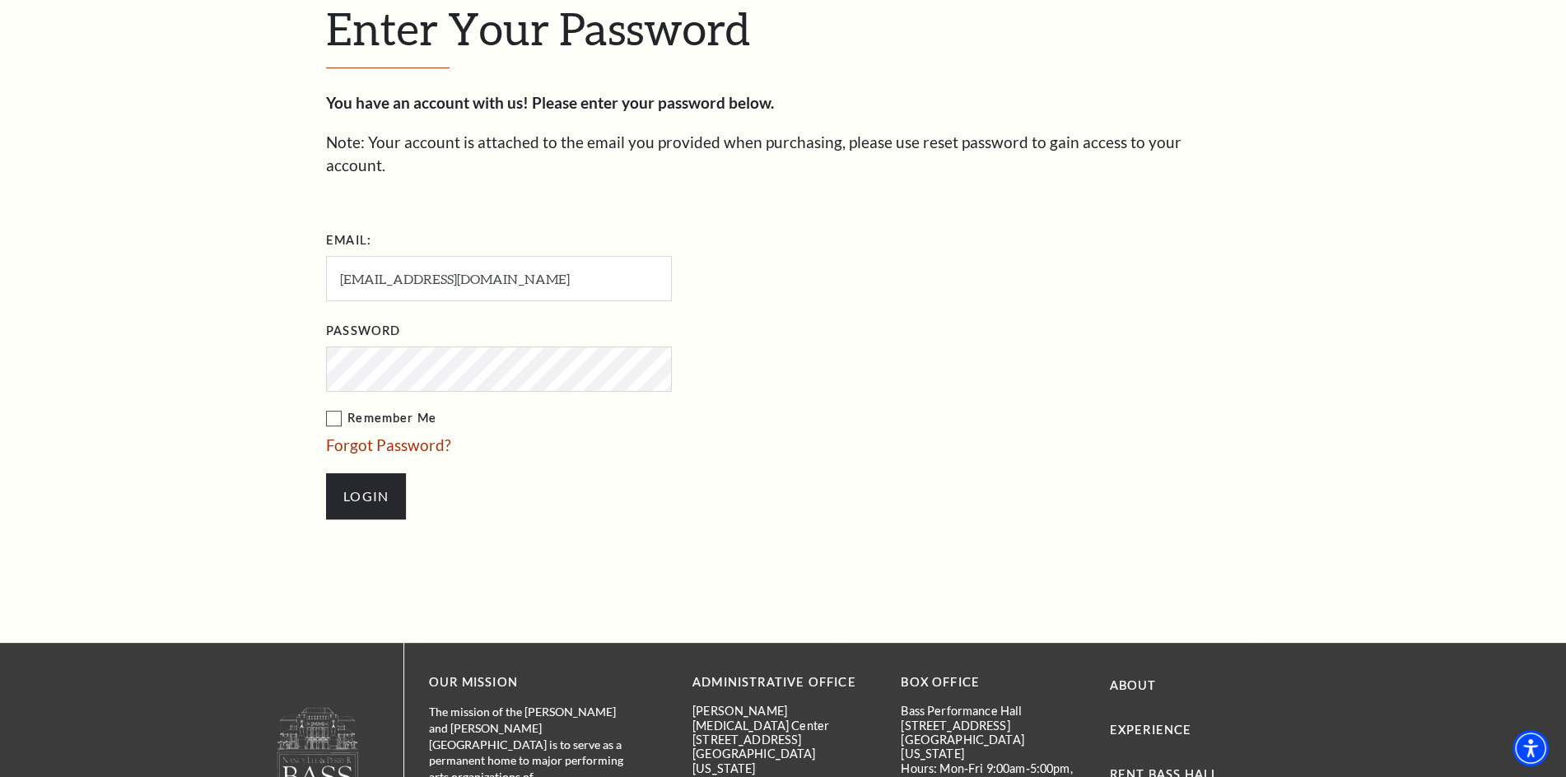
click at [326, 473] on input "Login" at bounding box center [366, 496] width 80 height 46
